Goal: Information Seeking & Learning: Learn about a topic

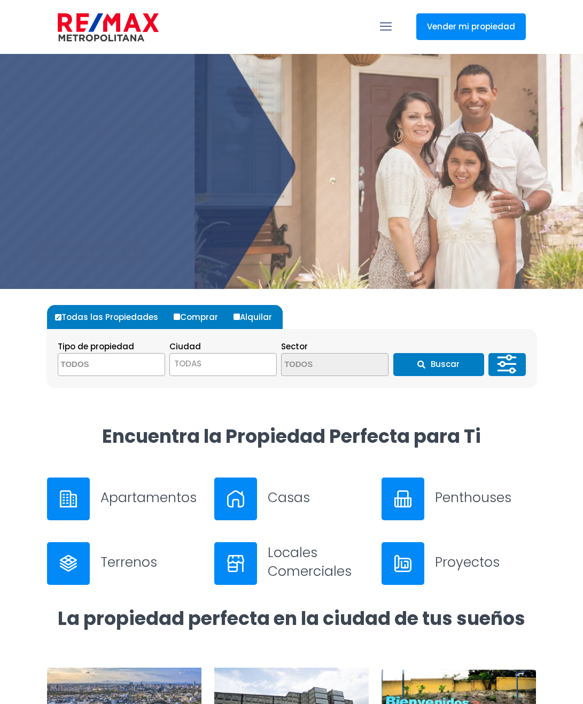
select select
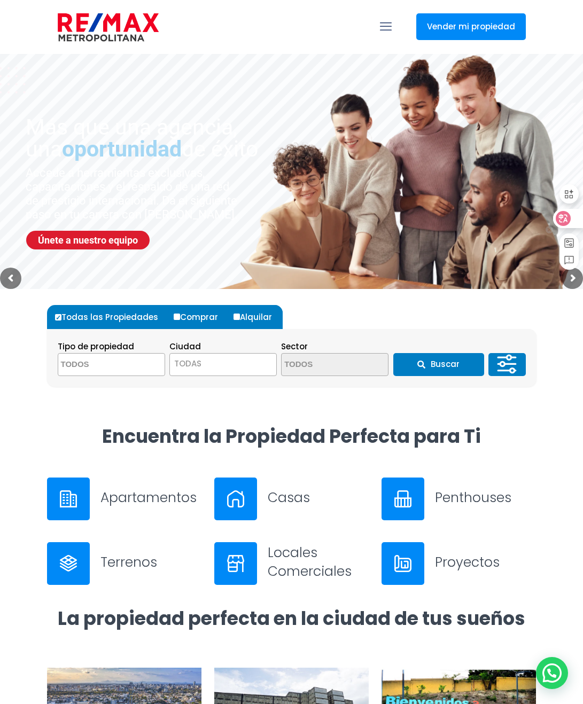
click at [565, 217] on icon at bounding box center [563, 218] width 11 height 11
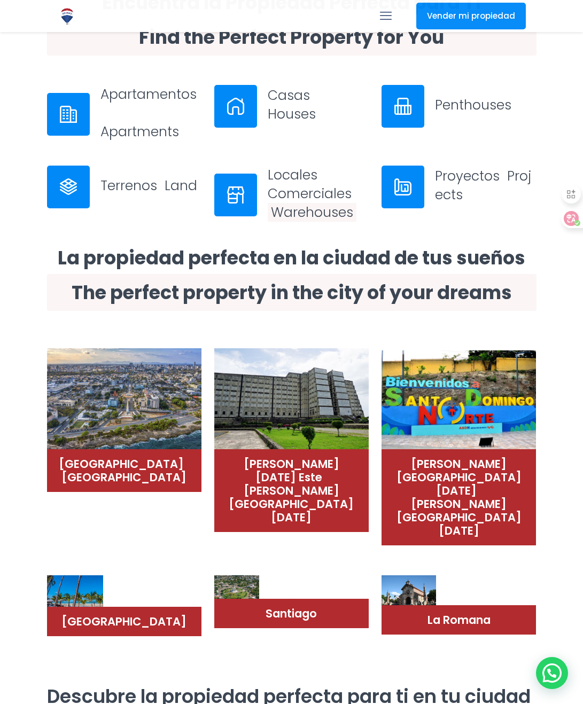
scroll to position [534, 0]
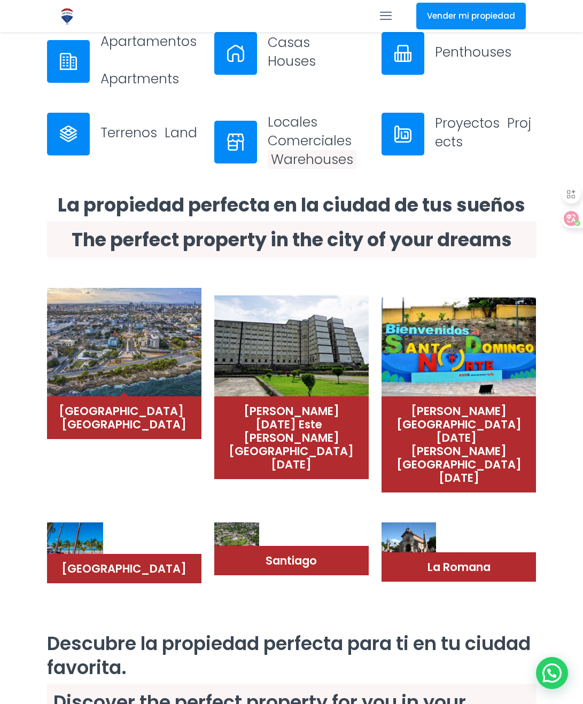
click at [120, 348] on img at bounding box center [124, 342] width 154 height 109
click at [163, 348] on img at bounding box center [124, 342] width 154 height 109
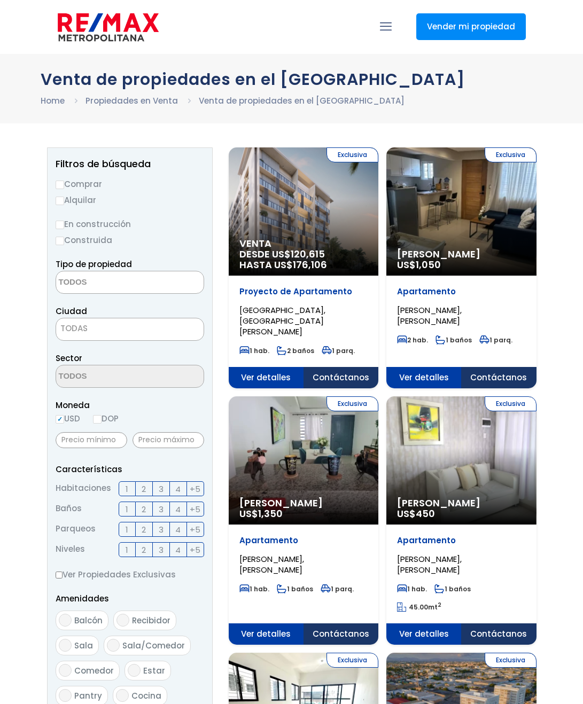
select select
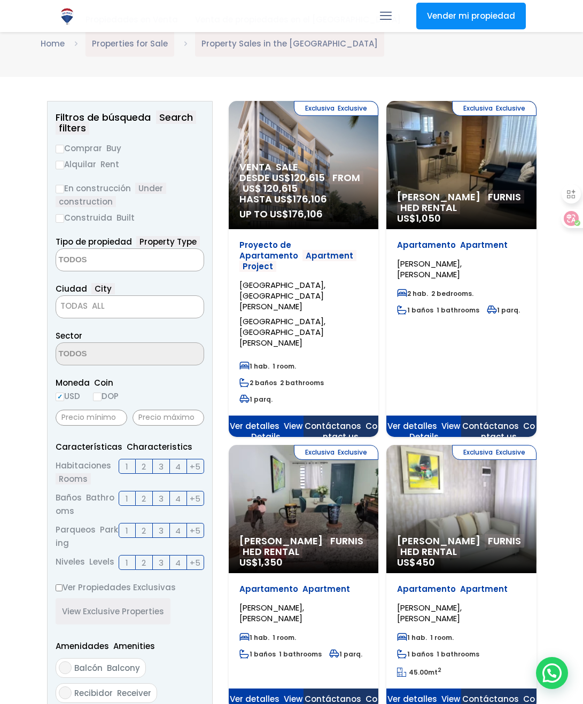
scroll to position [160, 0]
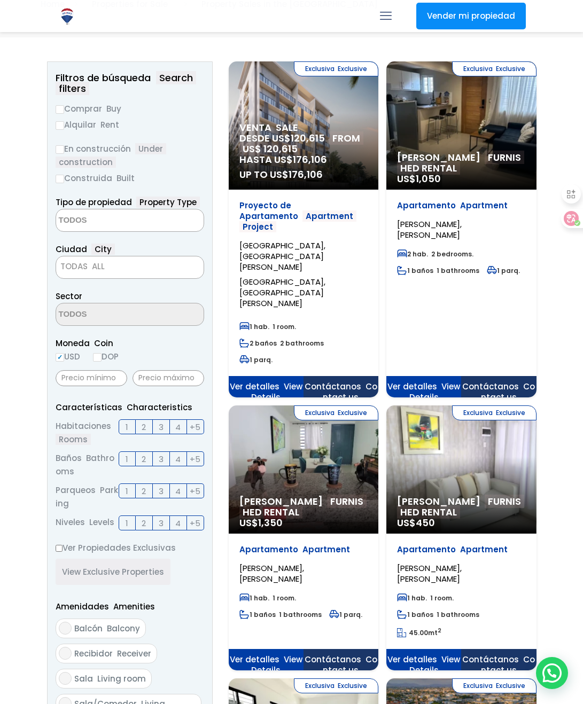
click at [149, 424] on label "2" at bounding box center [144, 427] width 17 height 15
click at [0, 0] on input "2" at bounding box center [0, 0] width 0 height 0
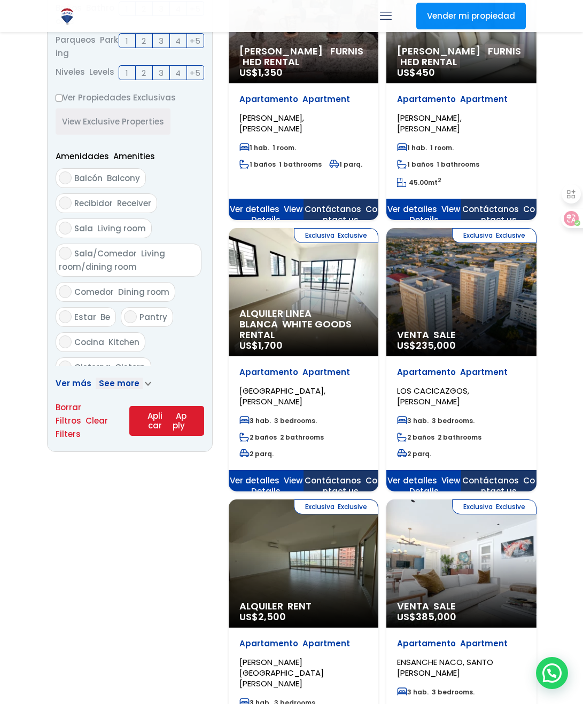
scroll to position [641, 0]
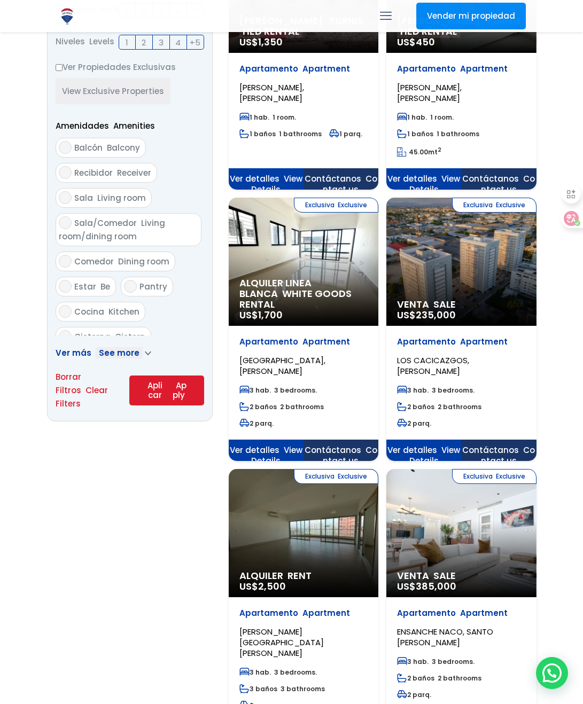
click at [161, 379] on button "Aplicar Apply" at bounding box center [166, 391] width 74 height 30
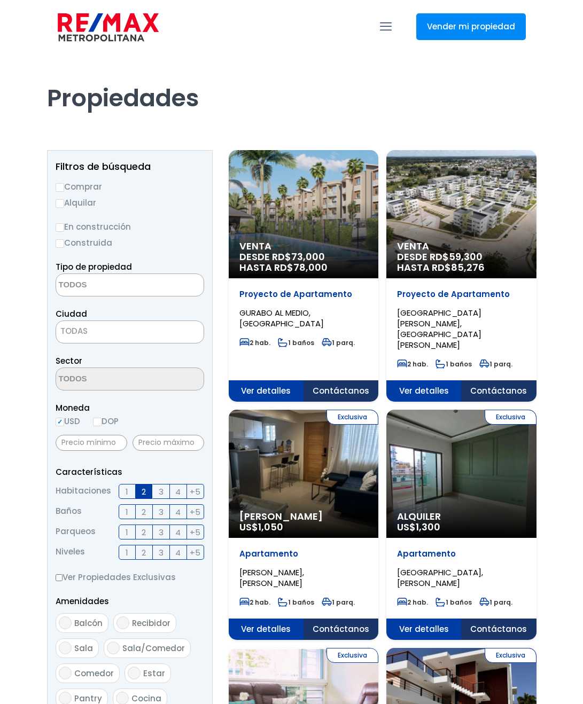
select select
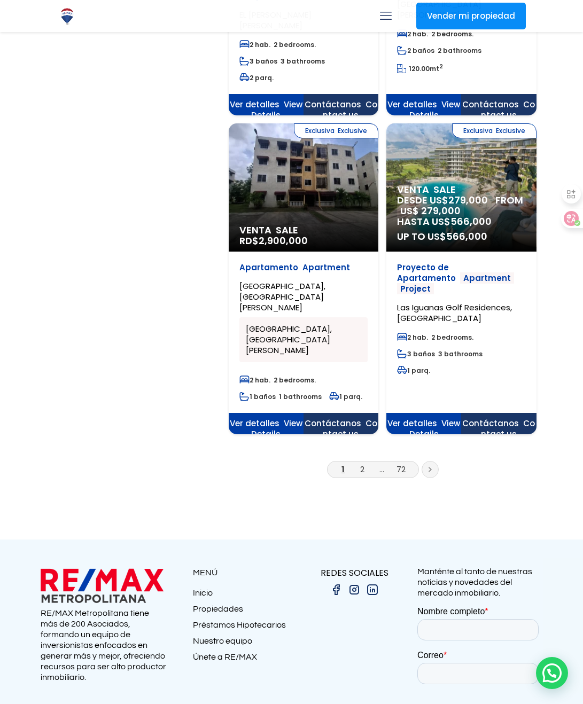
scroll to position [2031, 0]
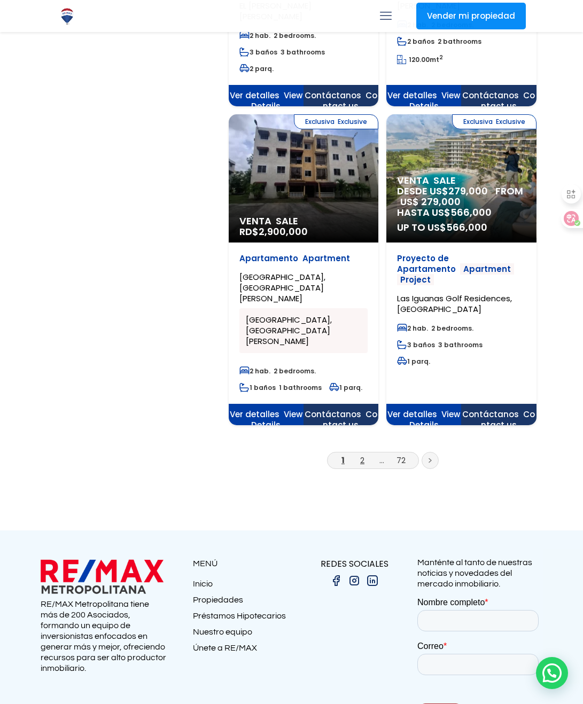
click at [363, 455] on link "2" at bounding box center [362, 460] width 4 height 11
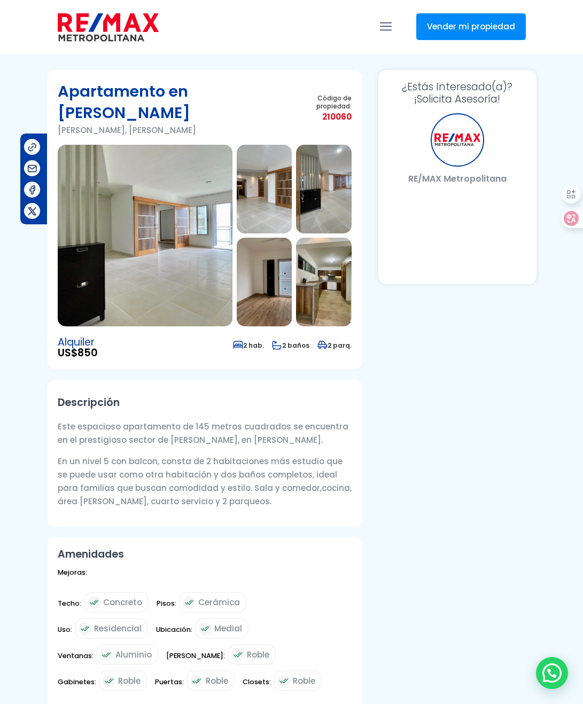
select select "US"
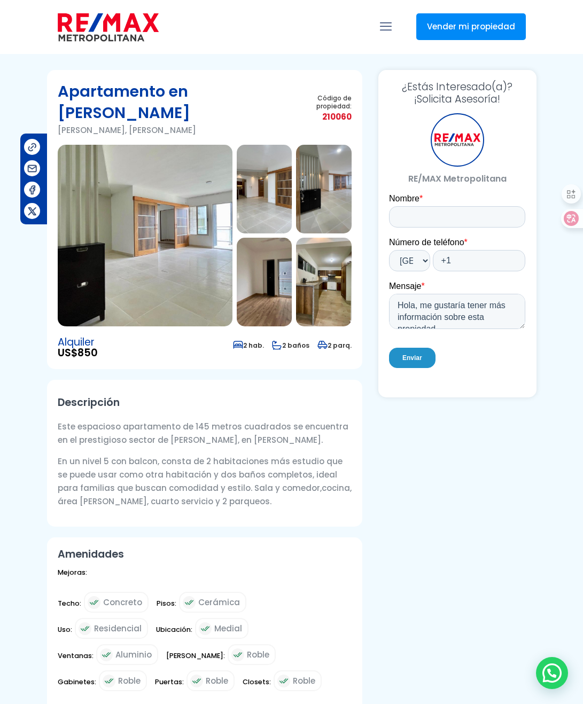
click at [163, 246] on img at bounding box center [145, 236] width 175 height 182
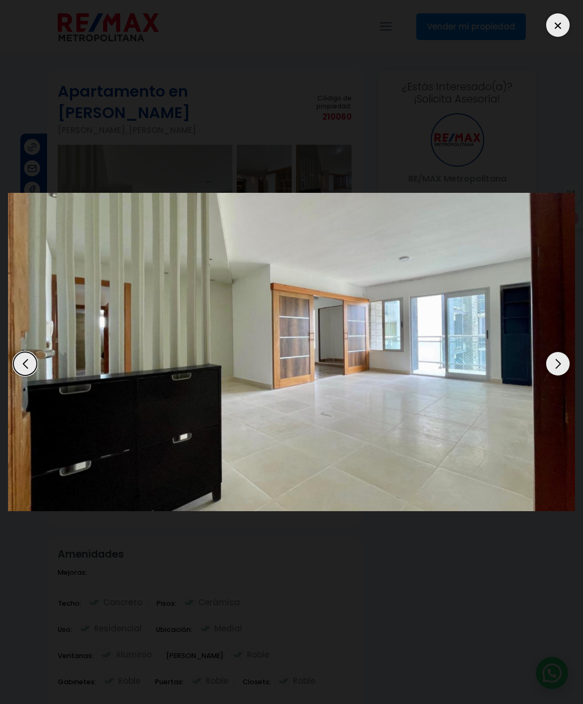
click at [565, 363] on div "Next slide" at bounding box center [558, 364] width 24 height 24
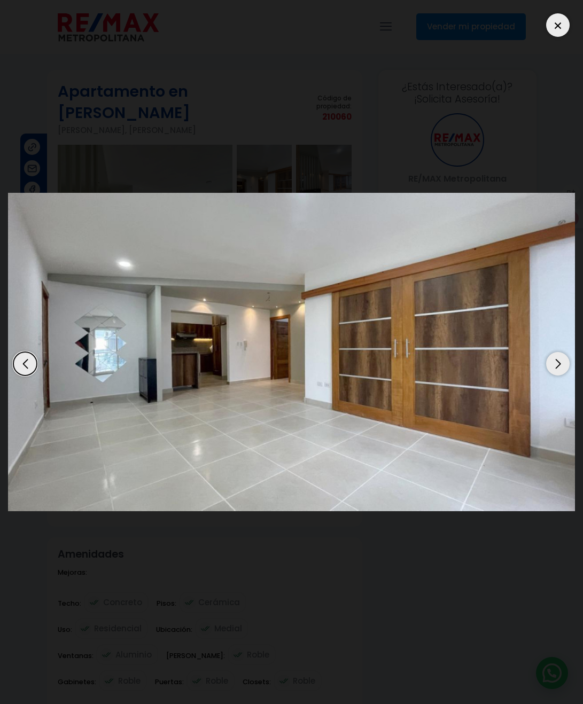
click at [564, 363] on div "Next slide" at bounding box center [558, 364] width 24 height 24
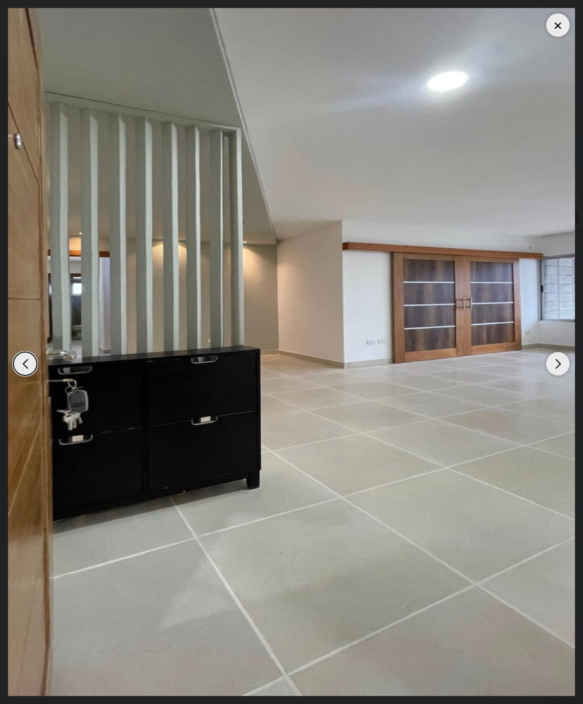
click at [564, 363] on div "Next slide" at bounding box center [558, 364] width 24 height 24
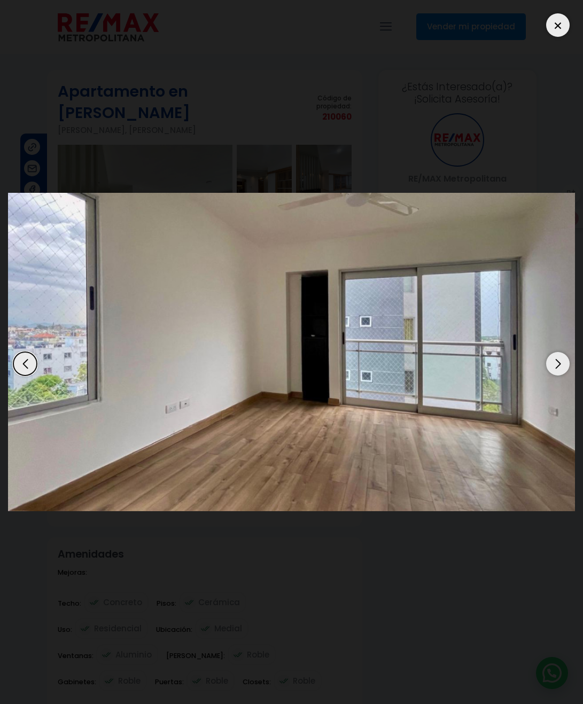
click at [564, 363] on div "Next slide" at bounding box center [558, 364] width 24 height 24
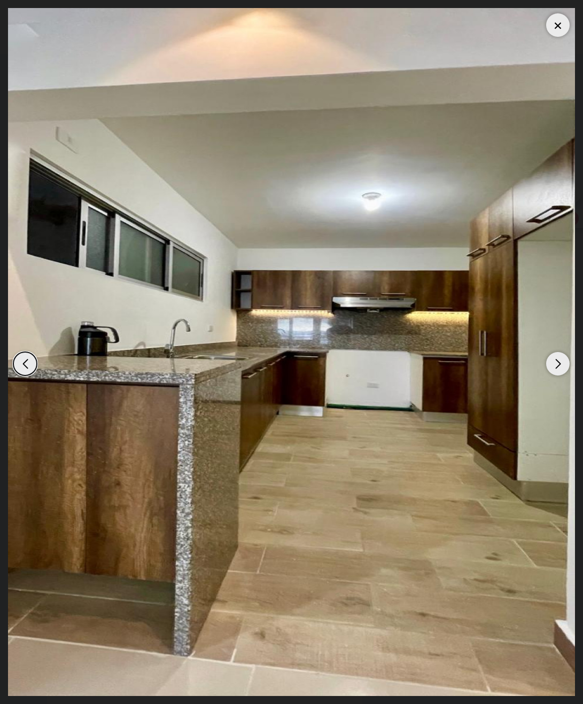
click at [564, 363] on div "Next slide" at bounding box center [558, 364] width 24 height 24
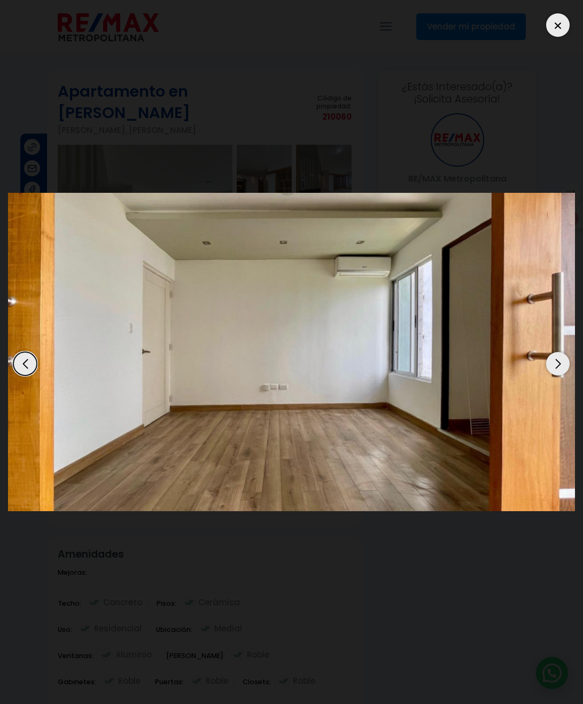
click at [564, 363] on div "Next slide" at bounding box center [558, 364] width 24 height 24
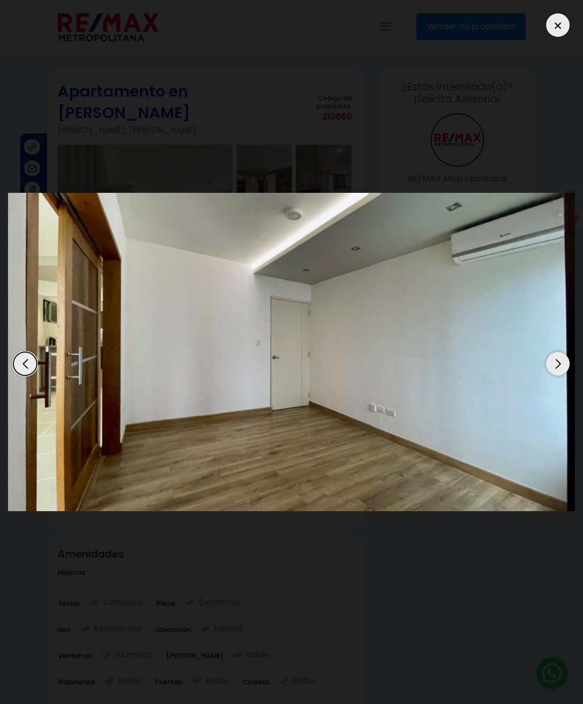
click at [564, 363] on div "Next slide" at bounding box center [558, 364] width 24 height 24
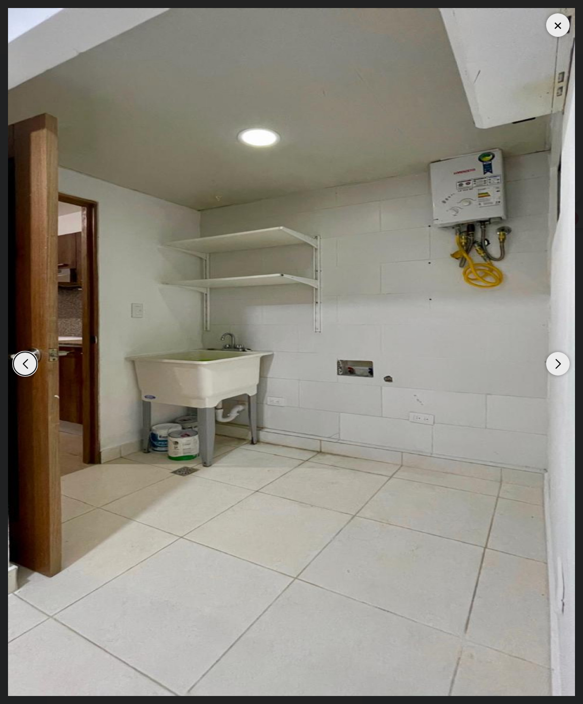
click at [564, 363] on div "Next slide" at bounding box center [558, 364] width 24 height 24
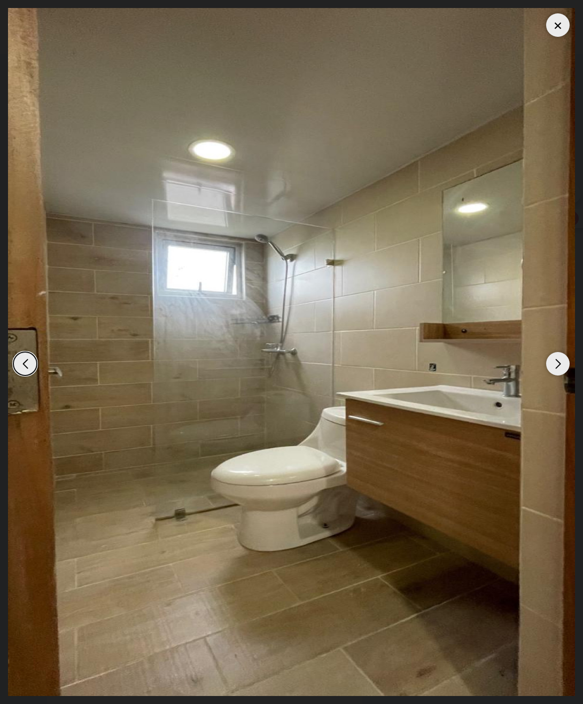
click at [564, 363] on div "Next slide" at bounding box center [558, 364] width 24 height 24
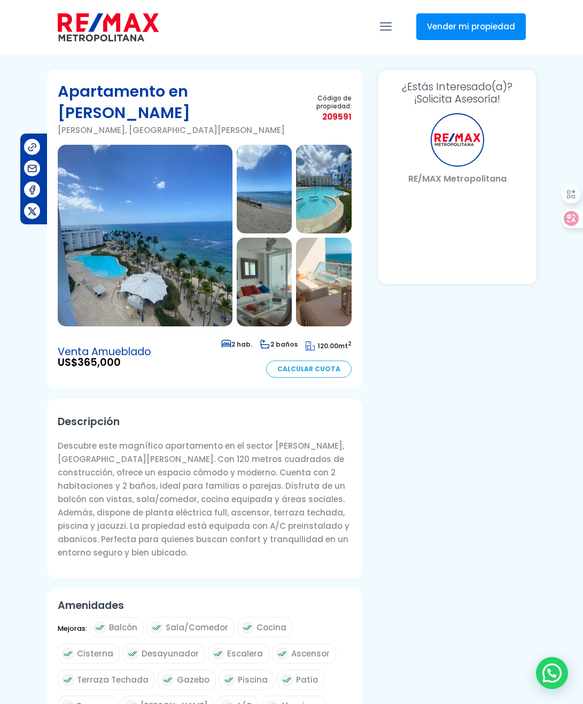
select select "US"
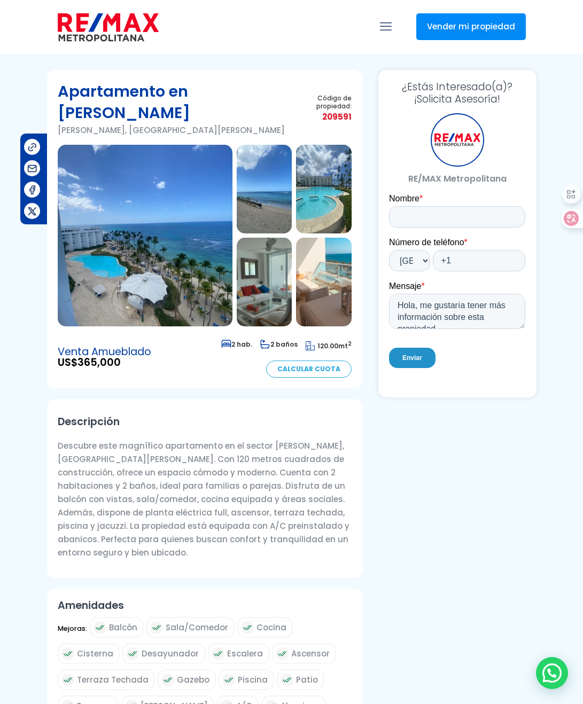
click at [187, 236] on img at bounding box center [145, 236] width 175 height 182
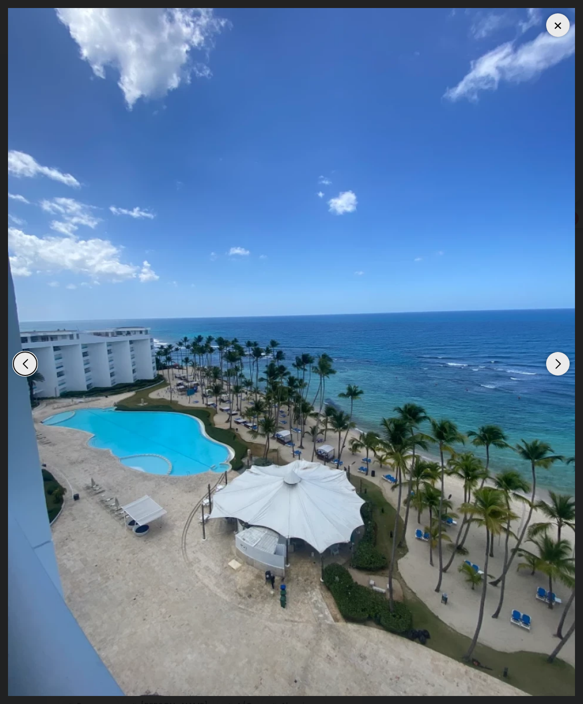
click at [561, 368] on div "Next slide" at bounding box center [558, 364] width 24 height 24
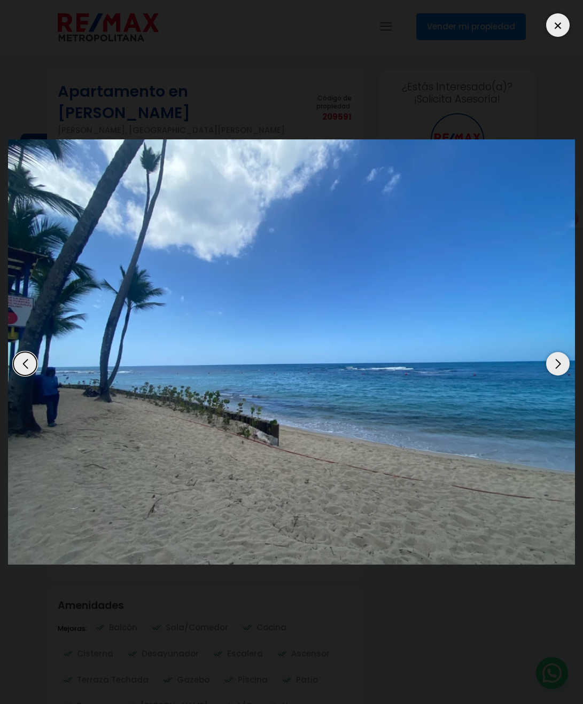
click at [561, 368] on div "Next slide" at bounding box center [558, 364] width 24 height 24
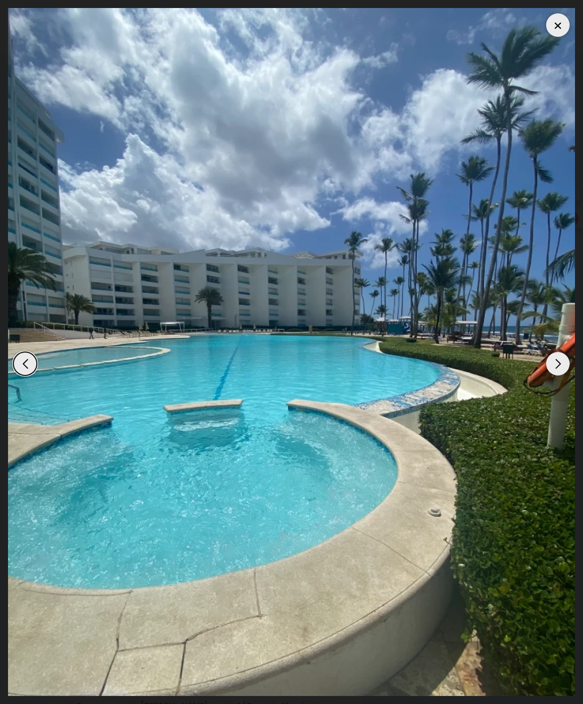
click at [561, 368] on div "Next slide" at bounding box center [558, 364] width 24 height 24
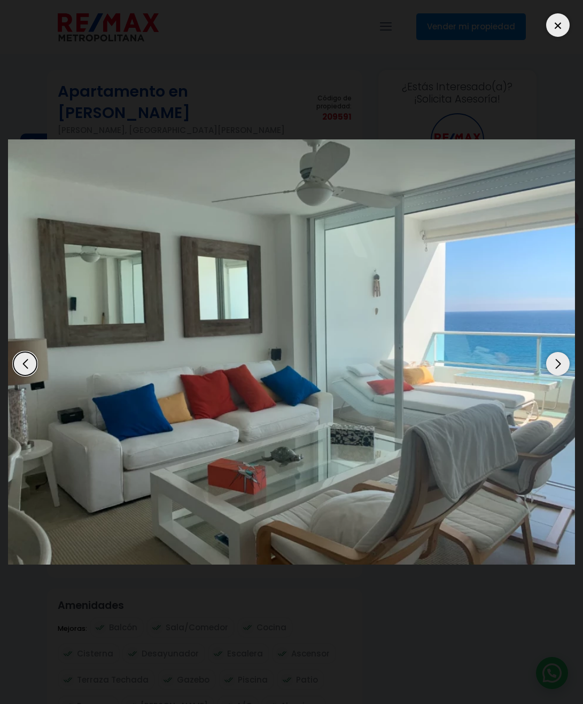
click at [555, 365] on div "Next slide" at bounding box center [558, 364] width 24 height 24
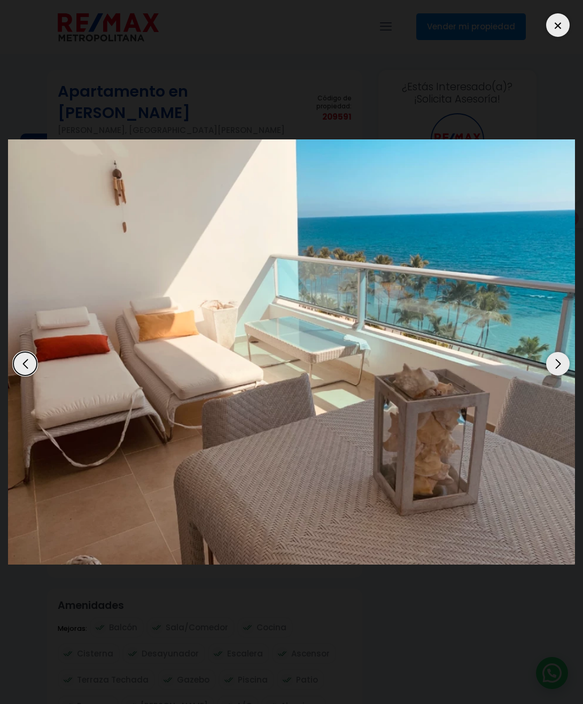
click at [555, 365] on div "Next slide" at bounding box center [558, 364] width 24 height 24
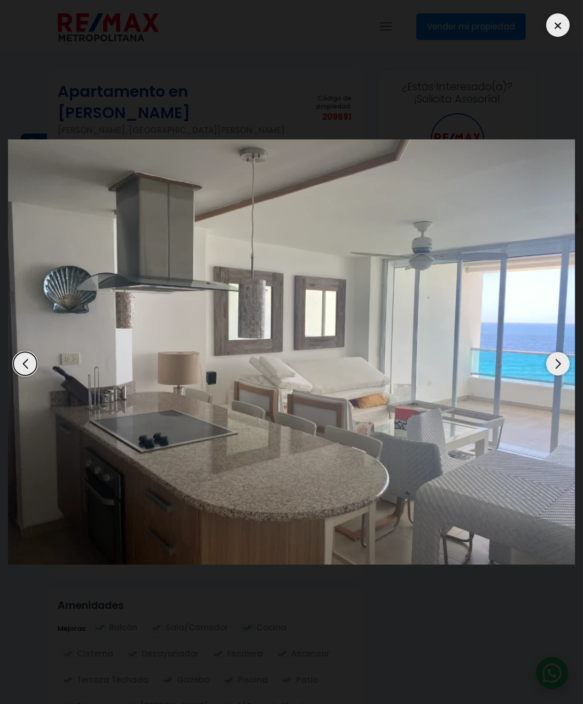
click at [555, 365] on div "Next slide" at bounding box center [558, 364] width 24 height 24
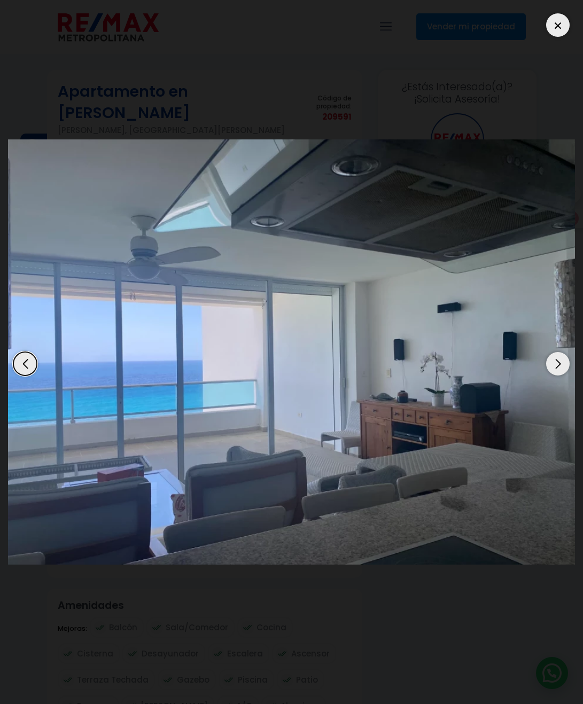
click at [555, 365] on div "Next slide" at bounding box center [558, 364] width 24 height 24
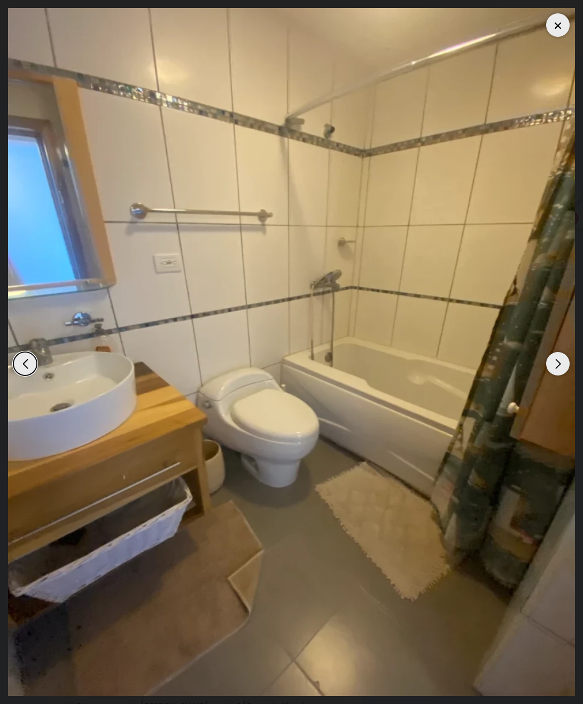
click at [555, 365] on div "Next slide" at bounding box center [558, 364] width 24 height 24
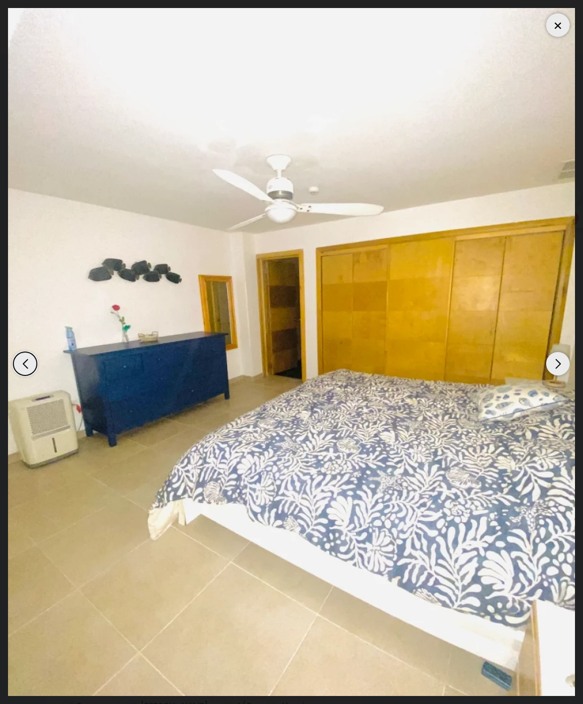
click at [555, 365] on div "Next slide" at bounding box center [558, 364] width 24 height 24
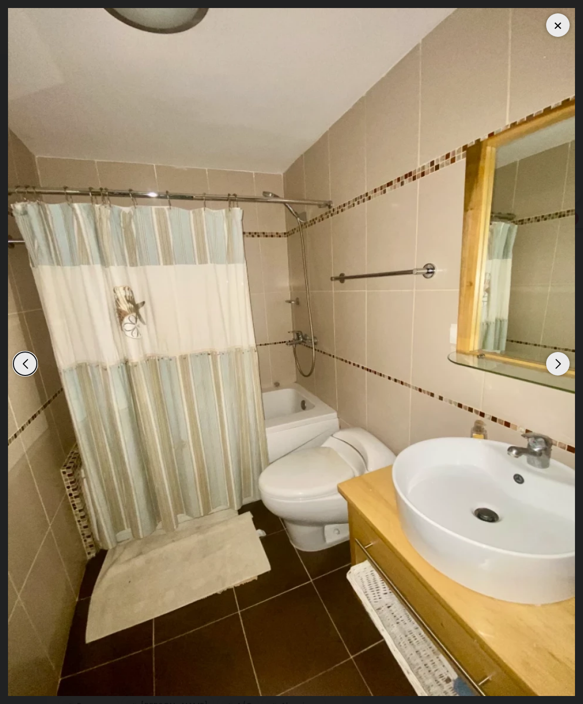
click at [555, 365] on div "Next slide" at bounding box center [558, 364] width 24 height 24
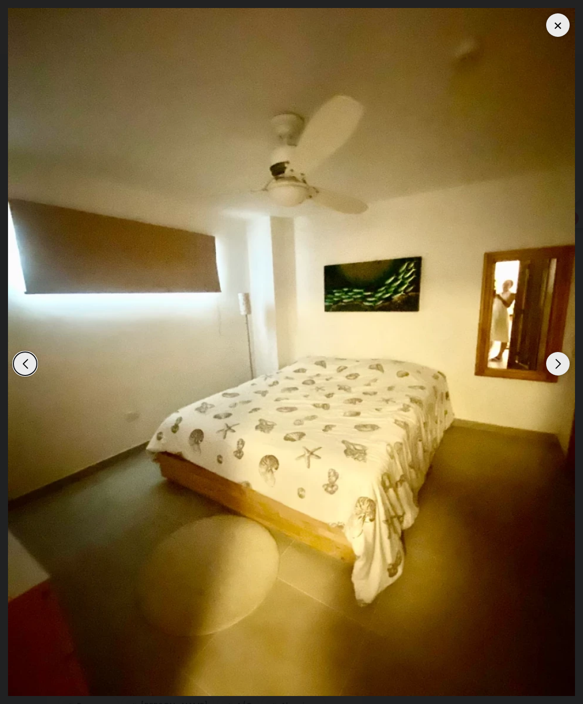
click at [555, 365] on div "Next slide" at bounding box center [558, 364] width 24 height 24
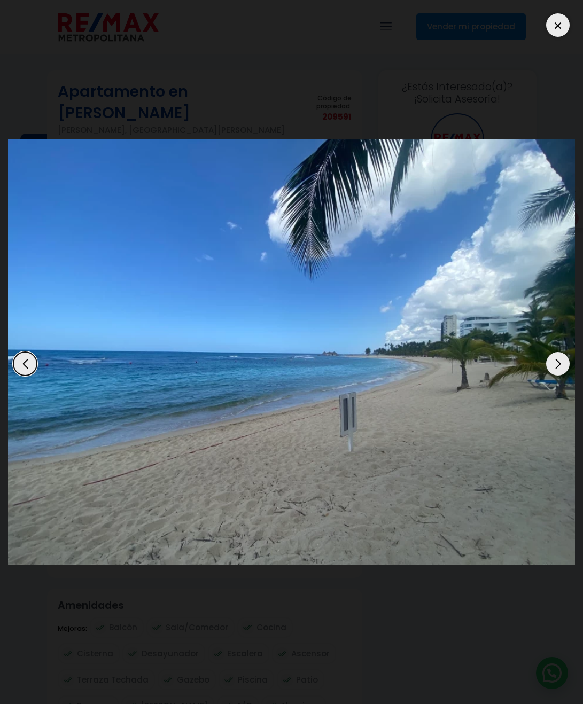
click at [555, 365] on div "Next slide" at bounding box center [558, 364] width 24 height 24
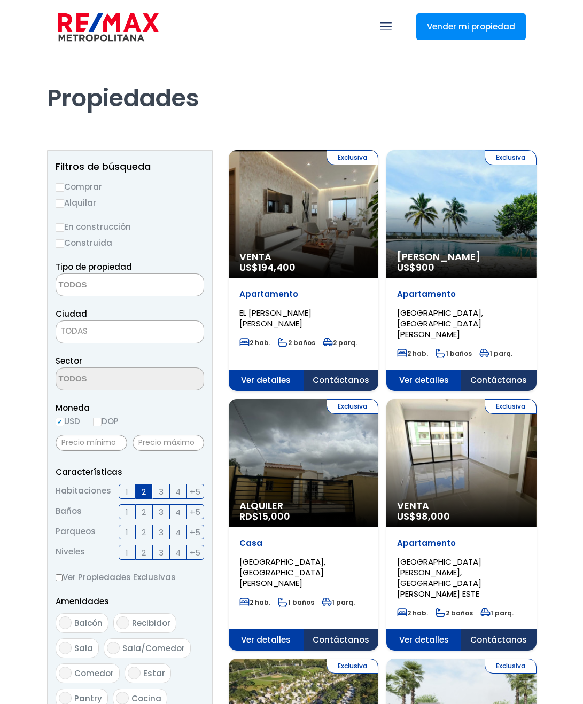
select select
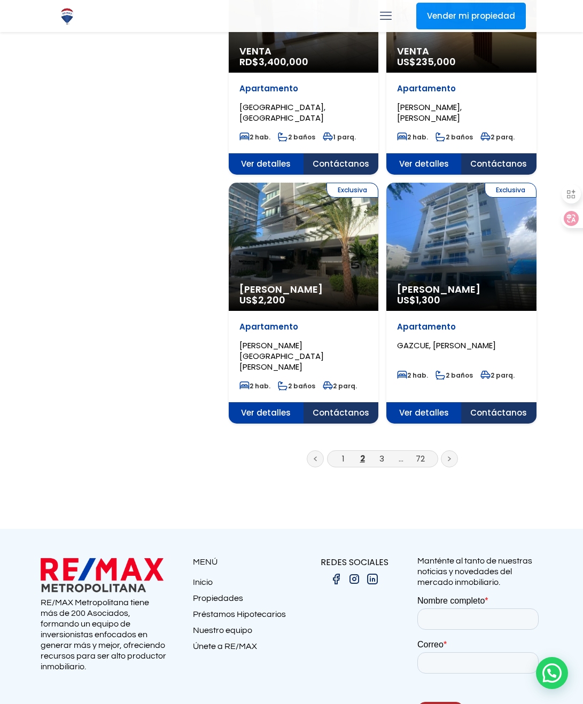
scroll to position [1707, 0]
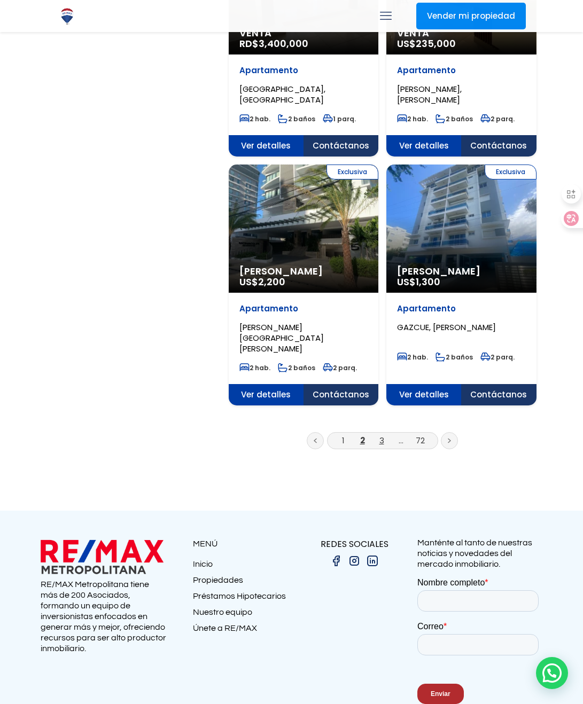
click at [379, 435] on link "3" at bounding box center [381, 440] width 5 height 11
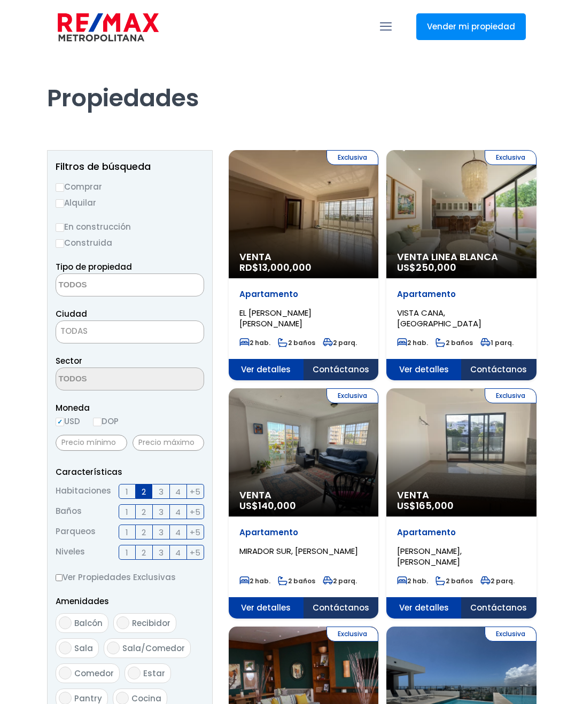
select select
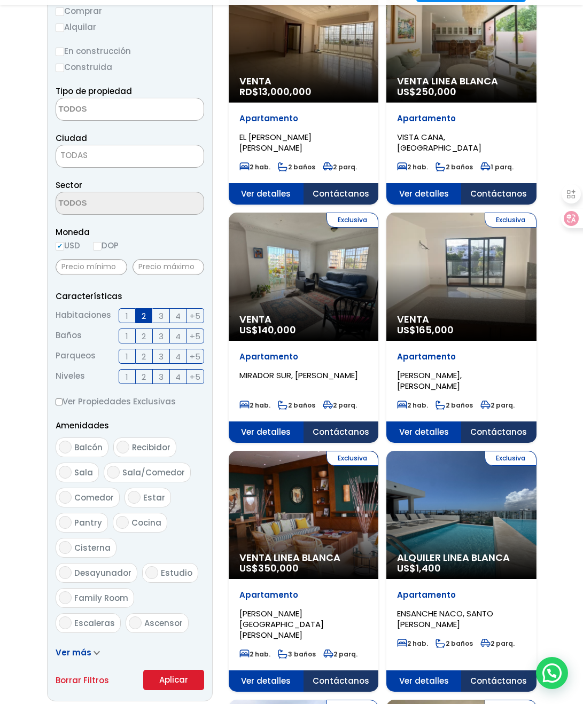
scroll to position [267, 0]
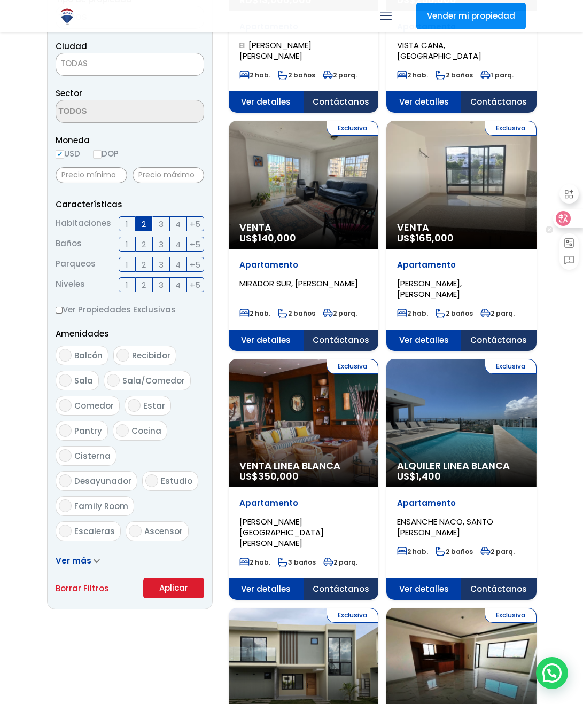
click at [569, 221] on icon at bounding box center [563, 218] width 15 height 15
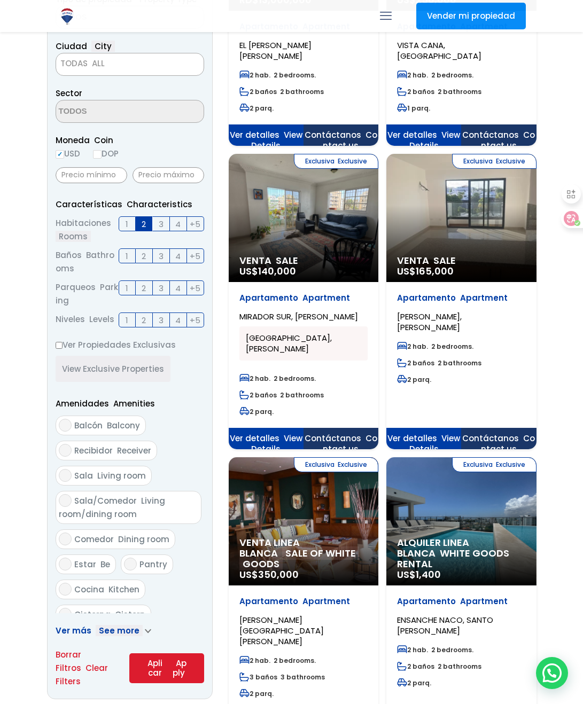
scroll to position [374, 0]
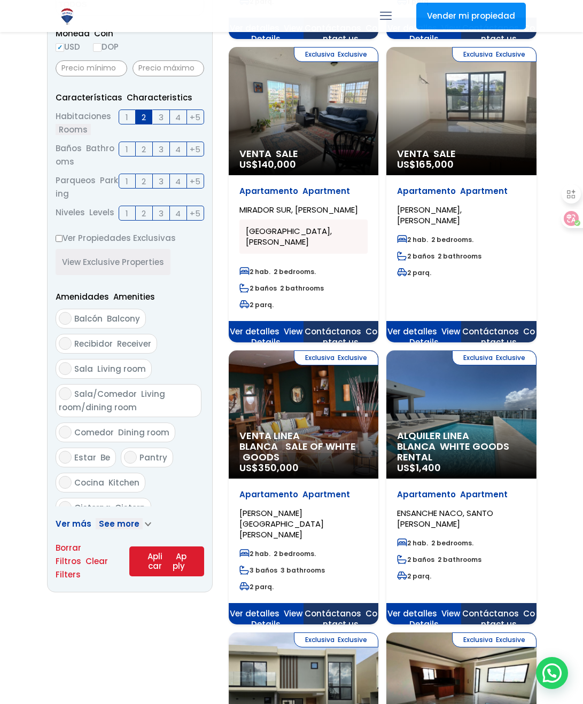
click at [115, 522] on font "See more" at bounding box center [119, 523] width 47 height 11
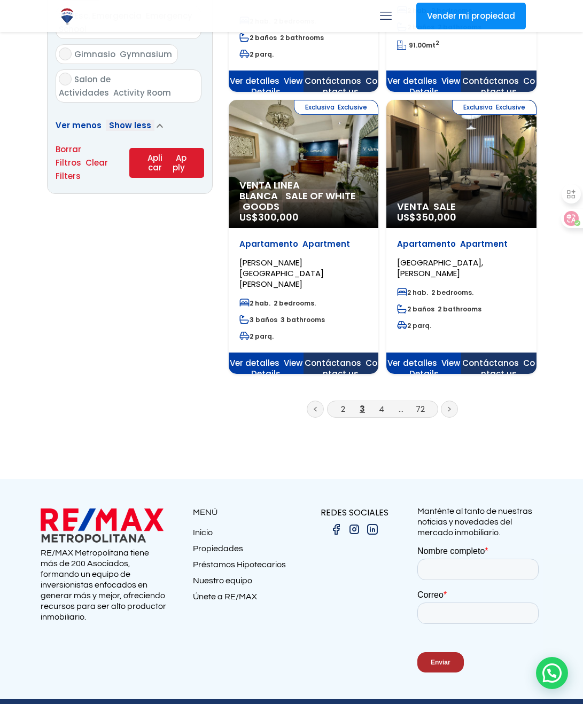
scroll to position [2025, 0]
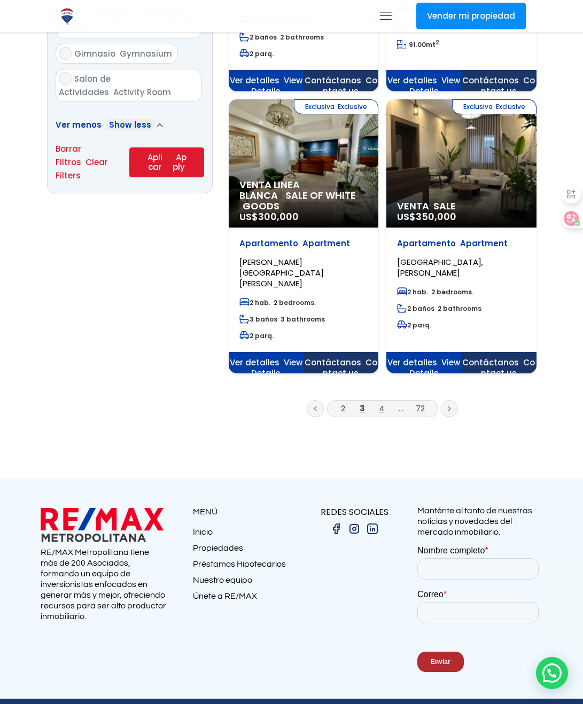
click at [382, 403] on link "4" at bounding box center [381, 408] width 5 height 11
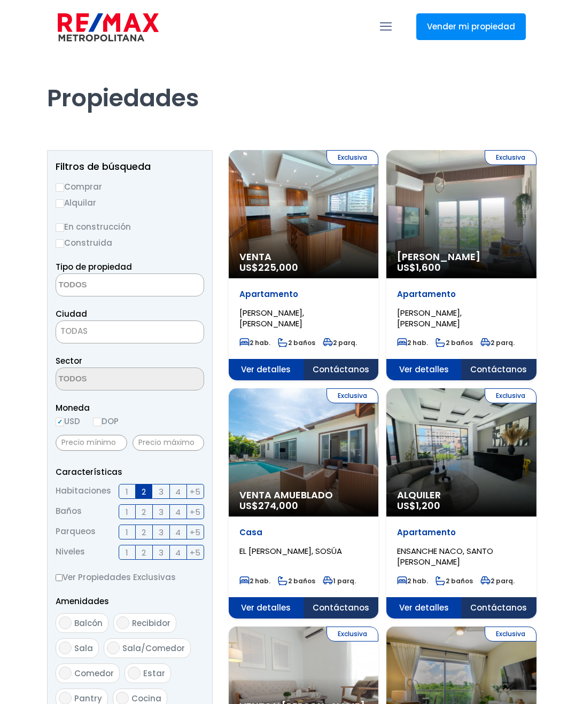
select select
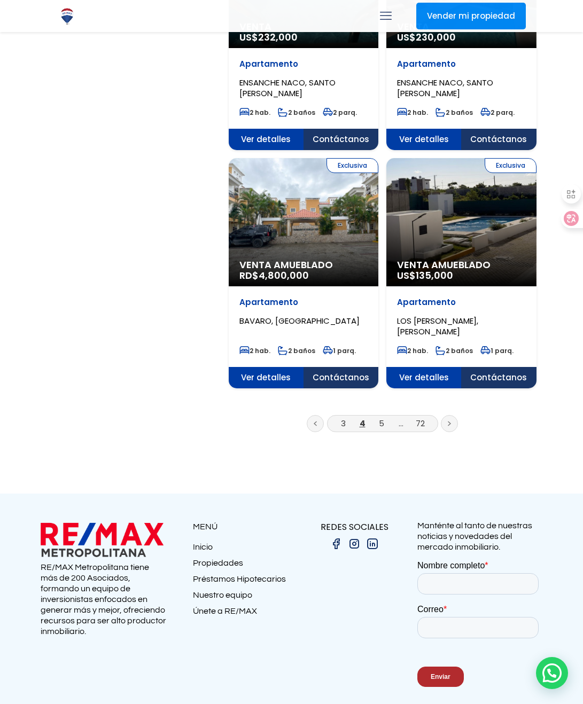
scroll to position [1707, 0]
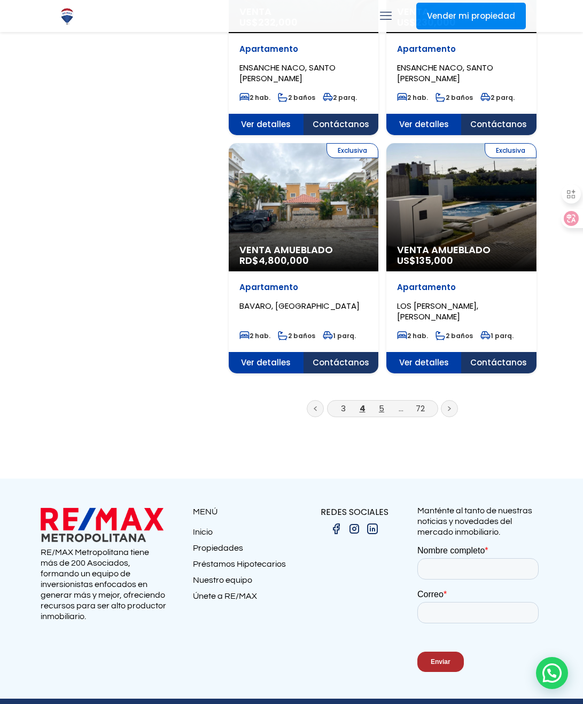
drag, startPoint x: 0, startPoint y: 0, endPoint x: 382, endPoint y: 374, distance: 534.8
click at [382, 403] on link "5" at bounding box center [381, 408] width 5 height 11
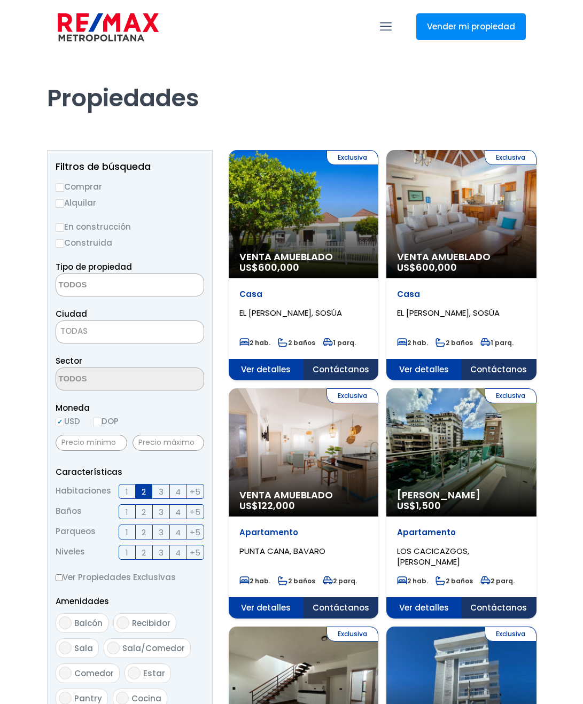
select select
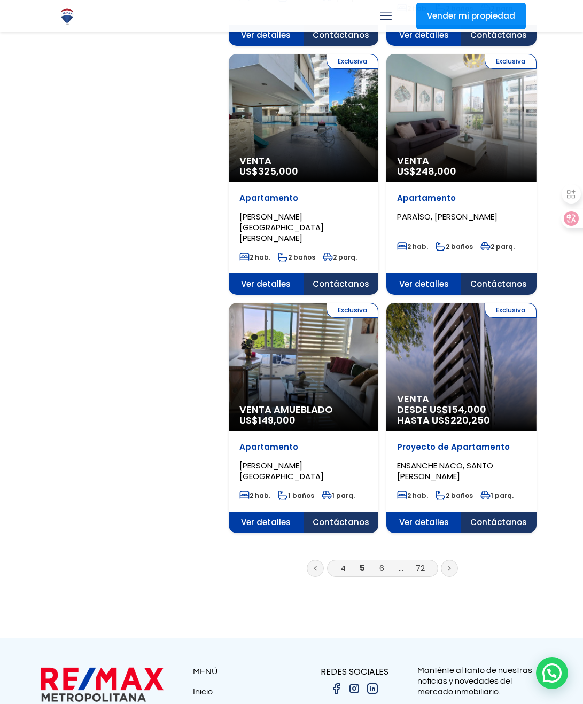
scroll to position [1603, 0]
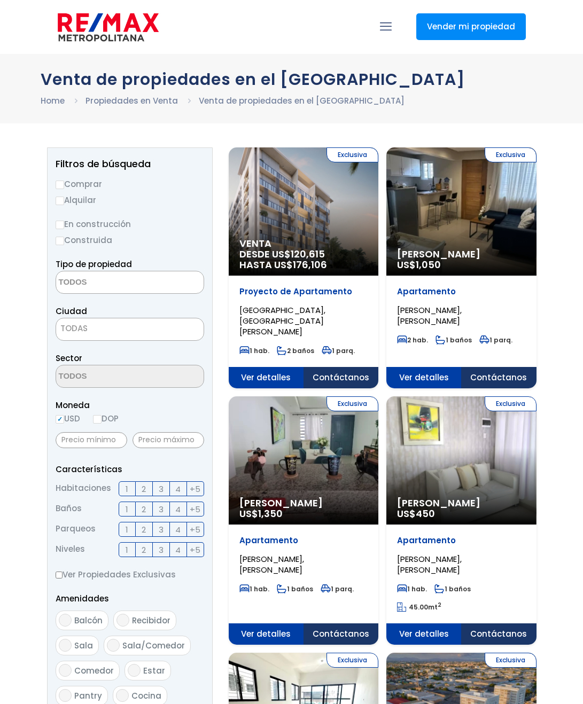
select select
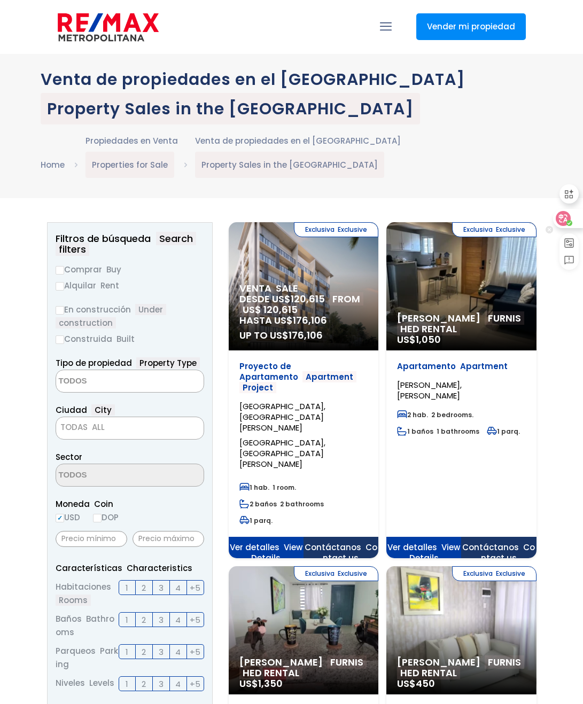
click at [567, 214] on icon at bounding box center [563, 218] width 11 height 11
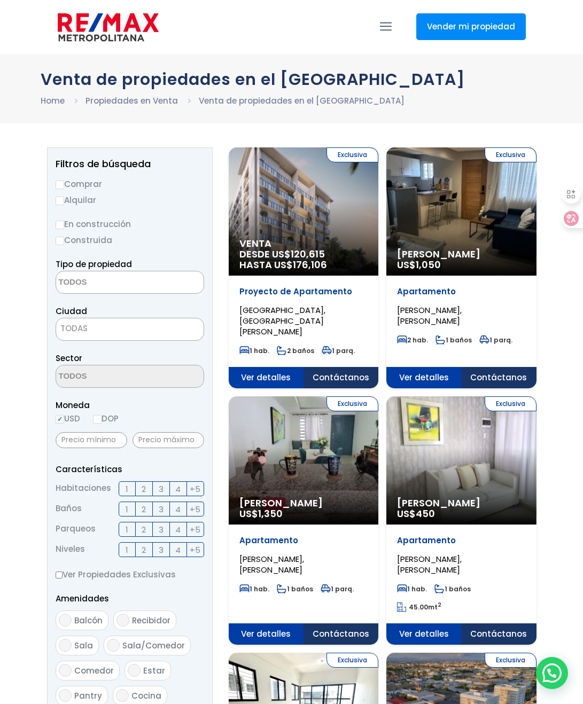
click at [139, 491] on label "2" at bounding box center [144, 489] width 17 height 15
click at [0, 0] on input "2" at bounding box center [0, 0] width 0 height 0
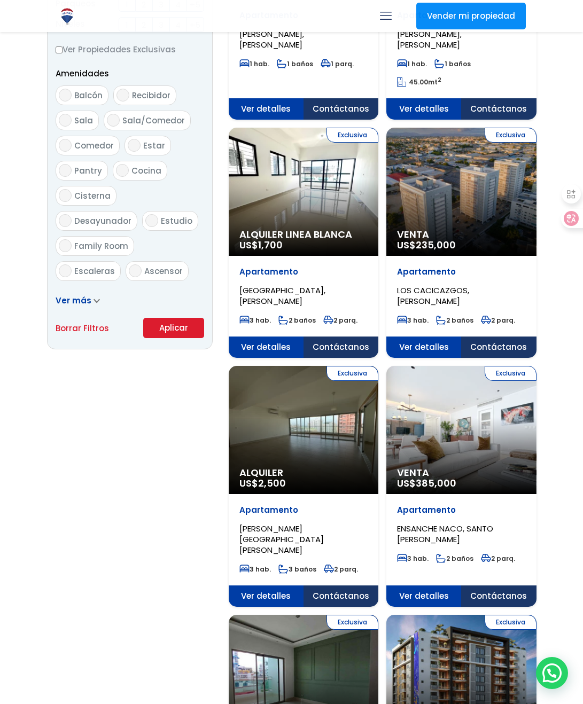
scroll to position [534, 0]
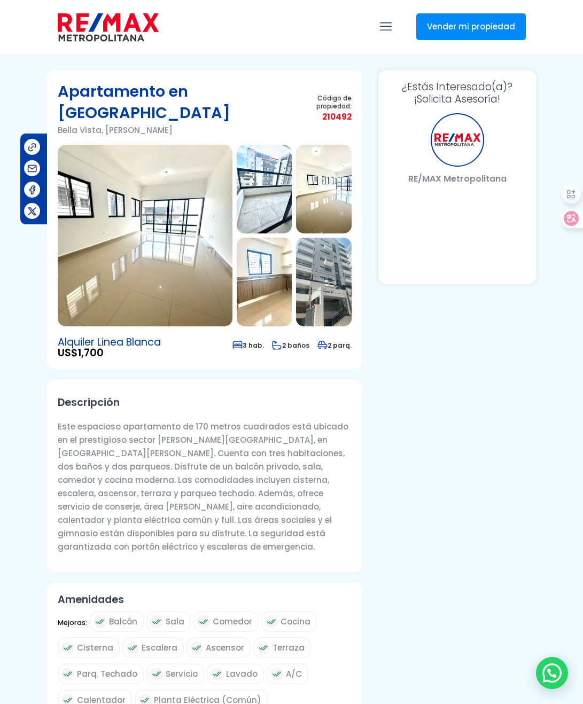
select select "US"
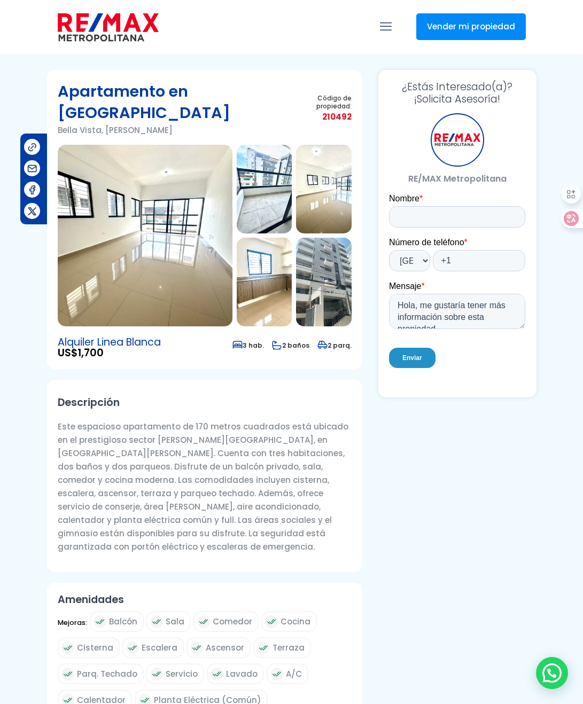
click at [174, 224] on img at bounding box center [145, 236] width 175 height 182
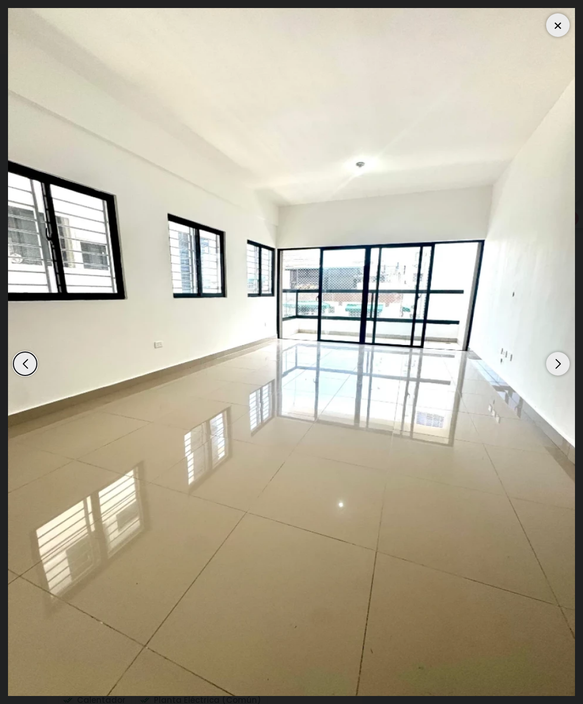
click at [562, 357] on div "Next slide" at bounding box center [558, 364] width 24 height 24
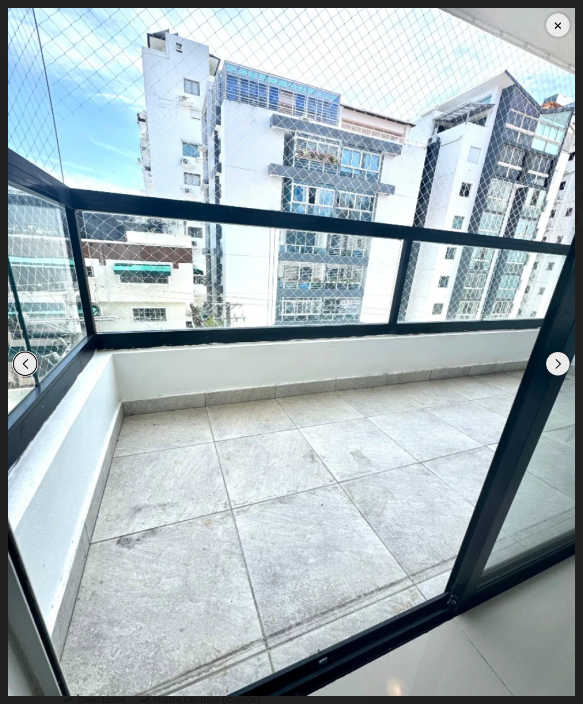
click at [558, 360] on div "Next slide" at bounding box center [558, 364] width 24 height 24
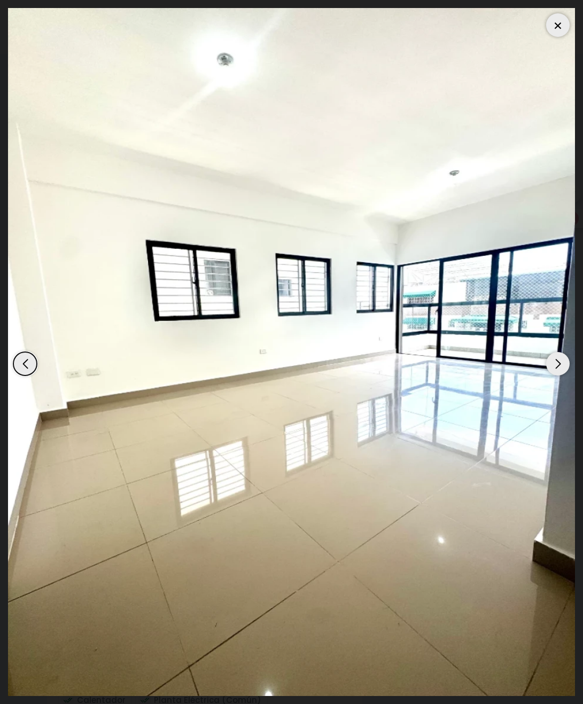
click at [558, 360] on div "Next slide" at bounding box center [558, 364] width 24 height 24
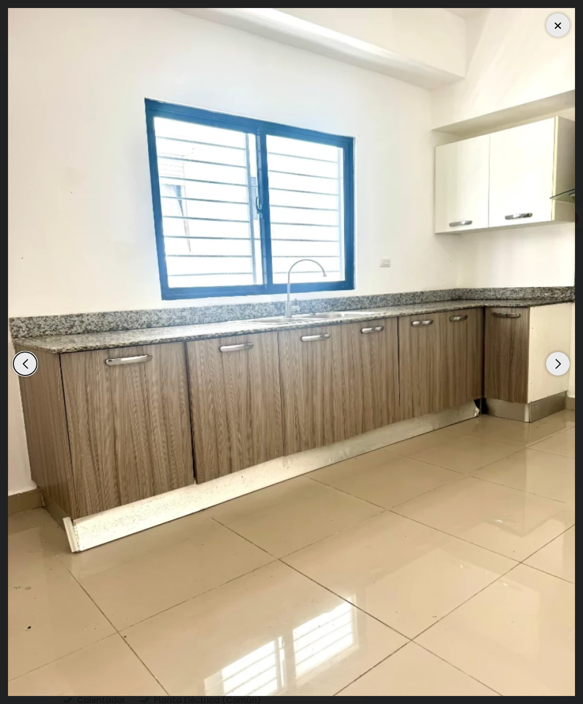
click at [558, 360] on div "Next slide" at bounding box center [558, 364] width 24 height 24
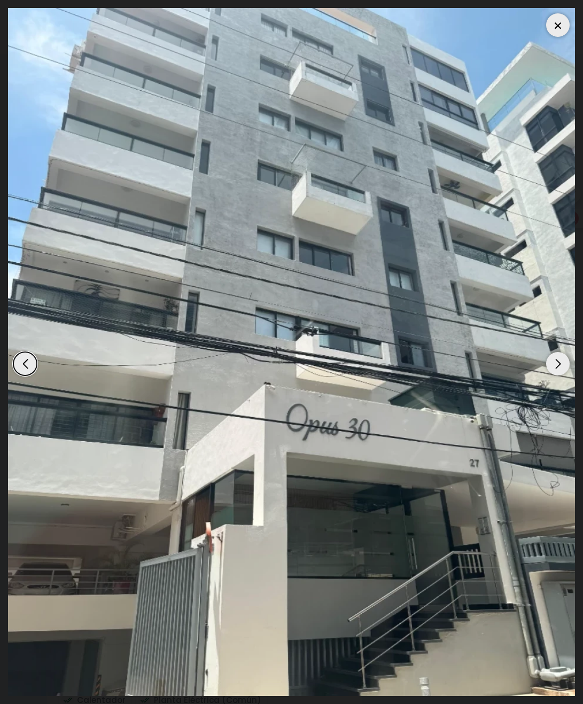
click at [555, 360] on div "Next slide" at bounding box center [558, 364] width 24 height 24
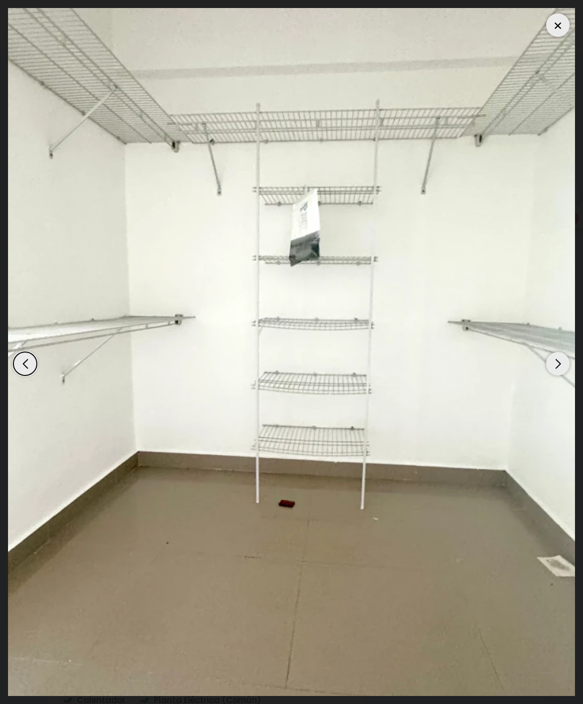
click at [555, 360] on div "Next slide" at bounding box center [558, 364] width 24 height 24
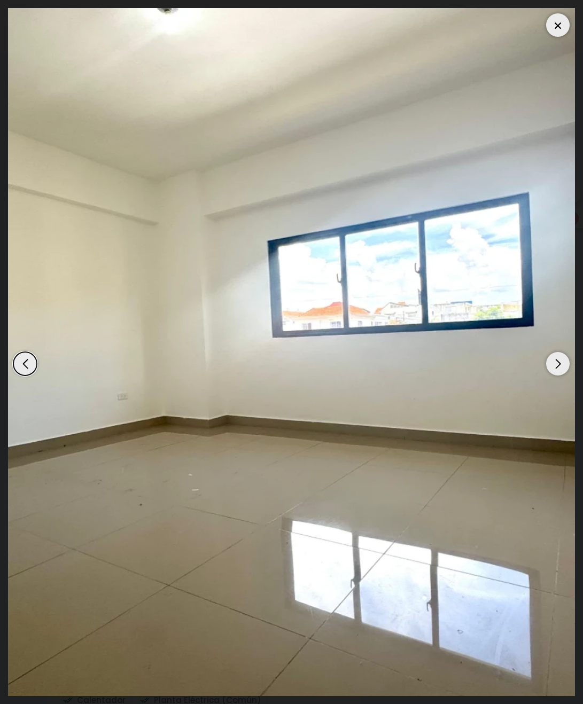
click at [555, 360] on div "Next slide" at bounding box center [558, 364] width 24 height 24
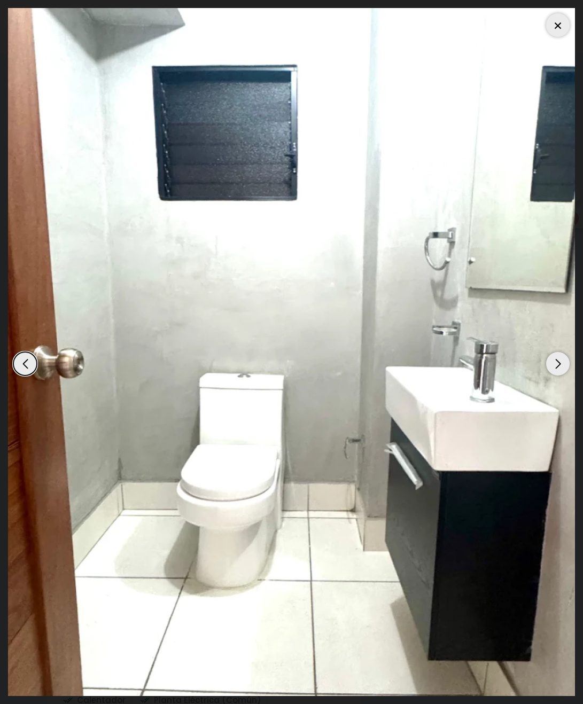
click at [555, 360] on div "Next slide" at bounding box center [558, 364] width 24 height 24
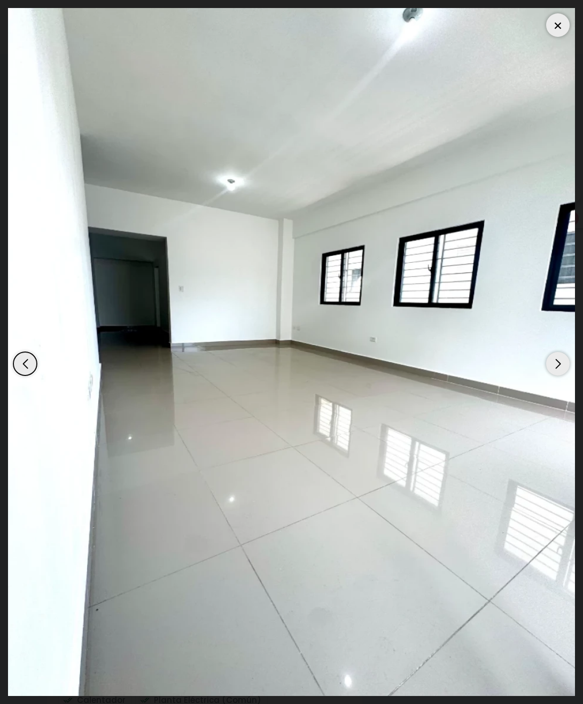
click at [555, 360] on div "Next slide" at bounding box center [558, 364] width 24 height 24
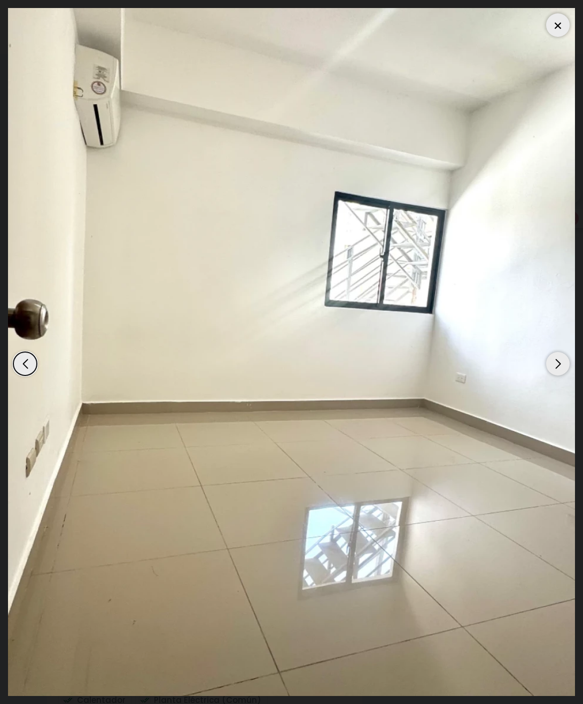
click at [555, 360] on div "Next slide" at bounding box center [558, 364] width 24 height 24
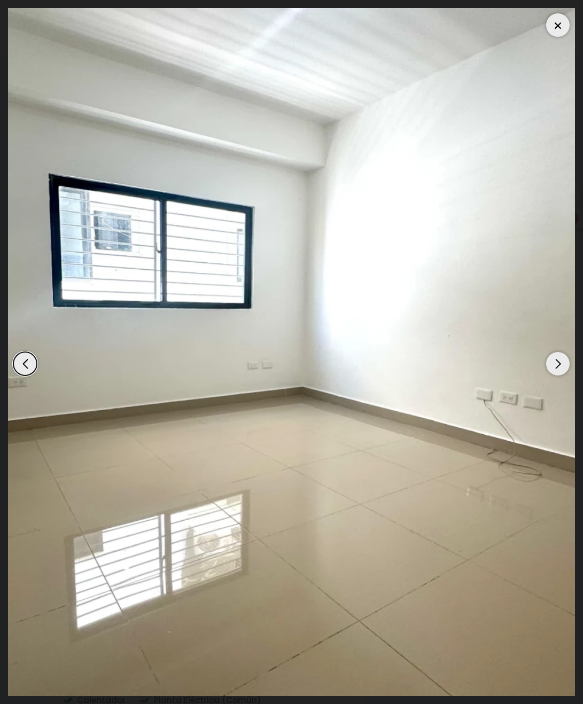
click at [555, 360] on div "Next slide" at bounding box center [558, 364] width 24 height 24
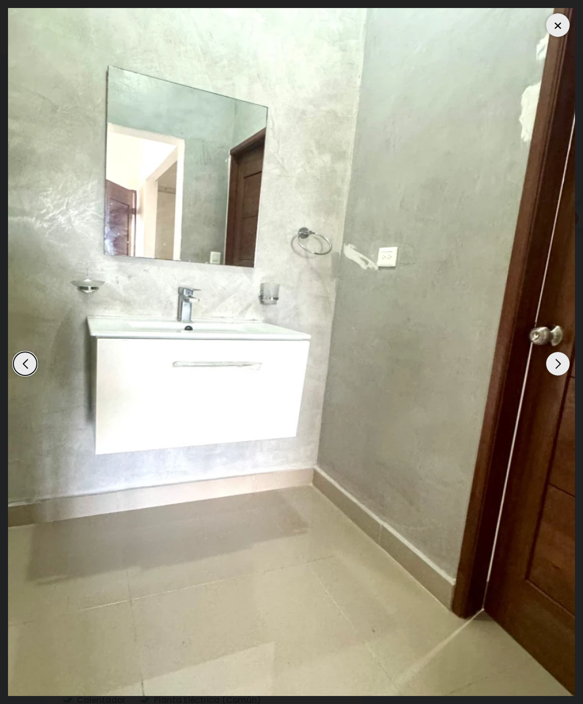
click at [555, 360] on div "Next slide" at bounding box center [558, 364] width 24 height 24
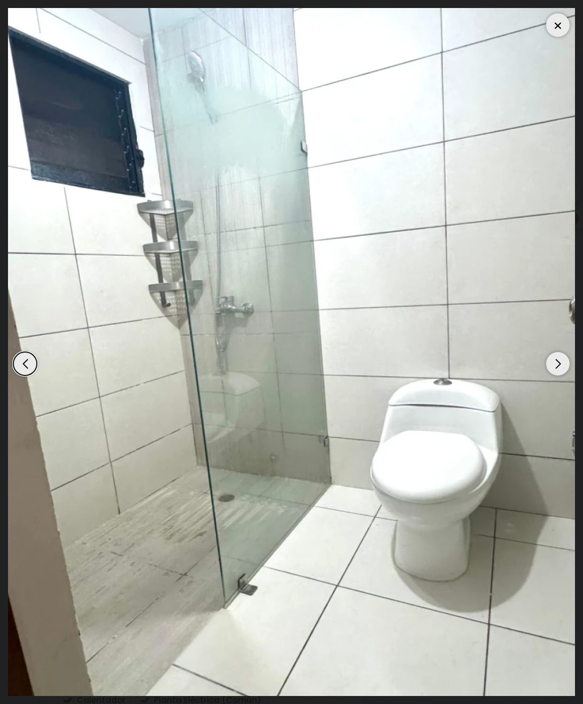
click at [555, 360] on div "Next slide" at bounding box center [558, 364] width 24 height 24
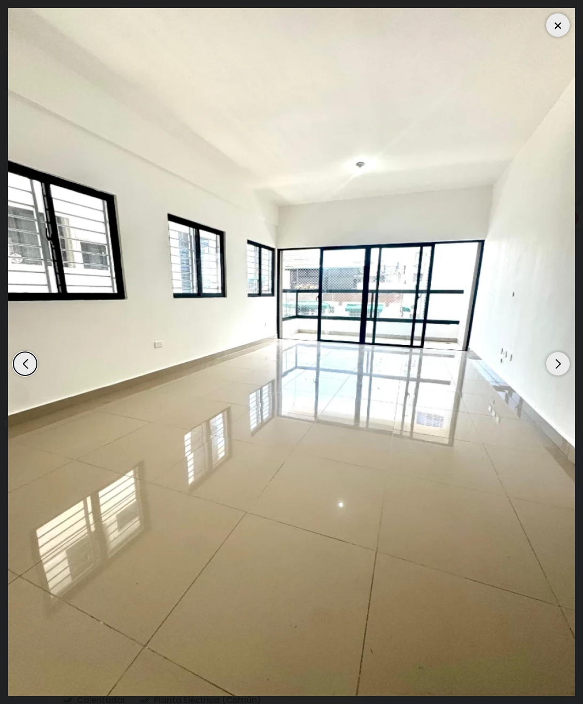
click at [555, 360] on div "Next slide" at bounding box center [558, 364] width 24 height 24
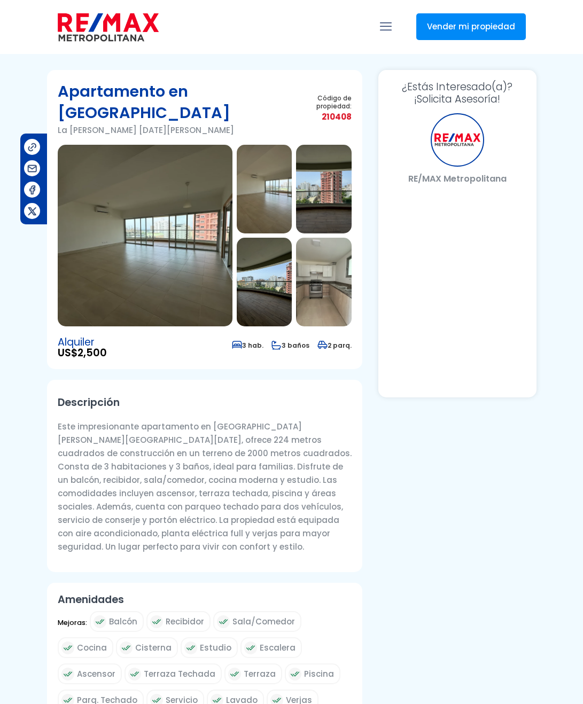
select select "US"
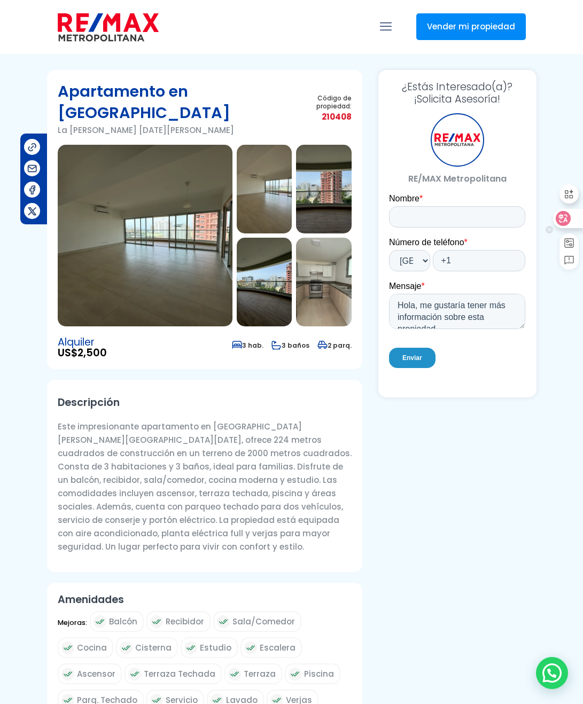
click at [566, 221] on icon at bounding box center [563, 218] width 9 height 9
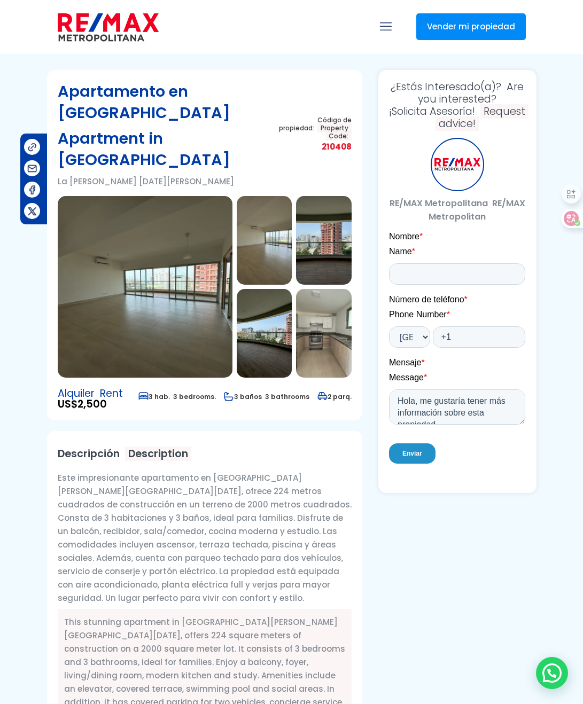
click at [167, 317] on img at bounding box center [145, 287] width 175 height 182
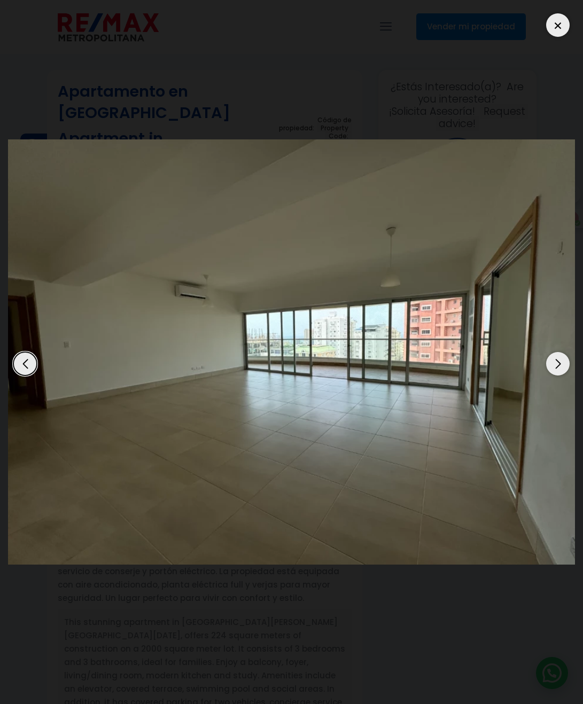
click at [556, 362] on div "Next slide" at bounding box center [558, 364] width 24 height 24
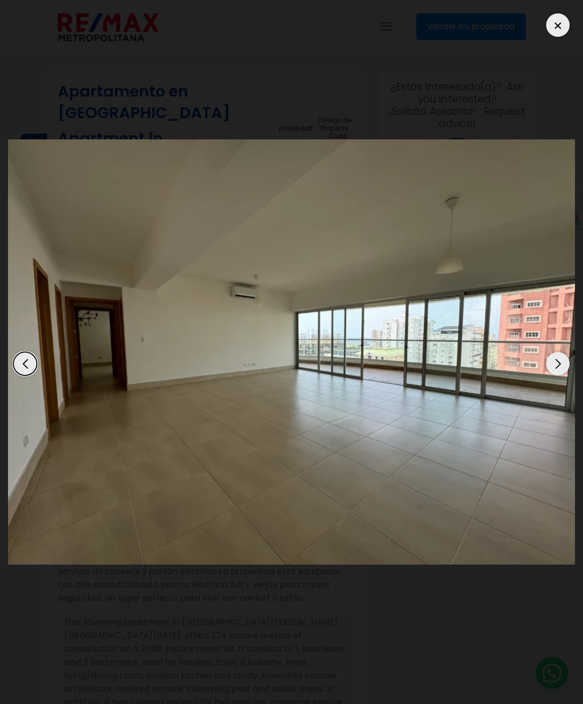
click at [556, 362] on div "Next slide" at bounding box center [558, 364] width 24 height 24
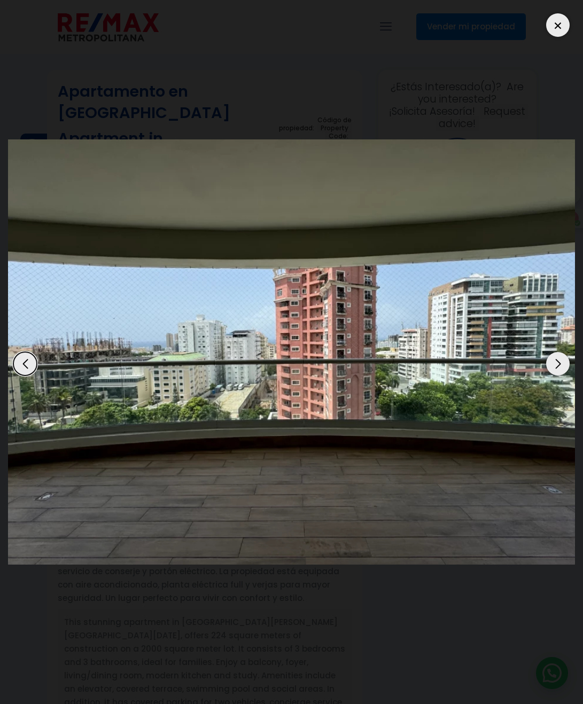
click at [556, 362] on div "Next slide" at bounding box center [558, 364] width 24 height 24
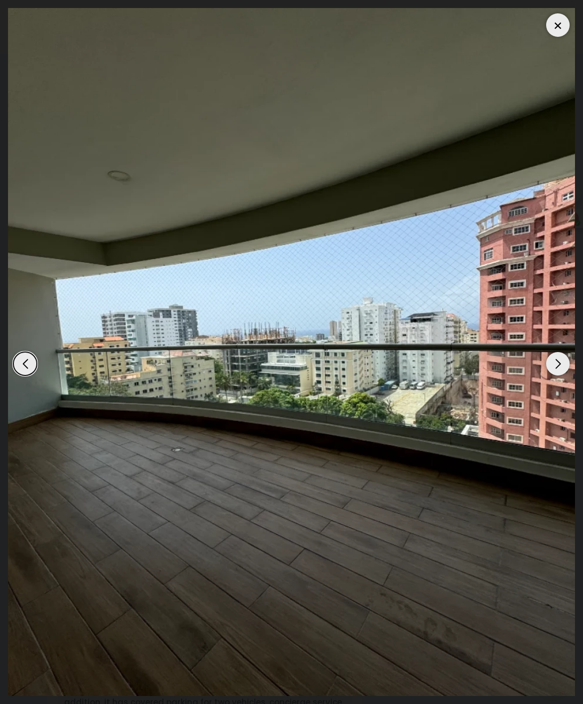
click at [556, 362] on div "Next slide" at bounding box center [558, 364] width 24 height 24
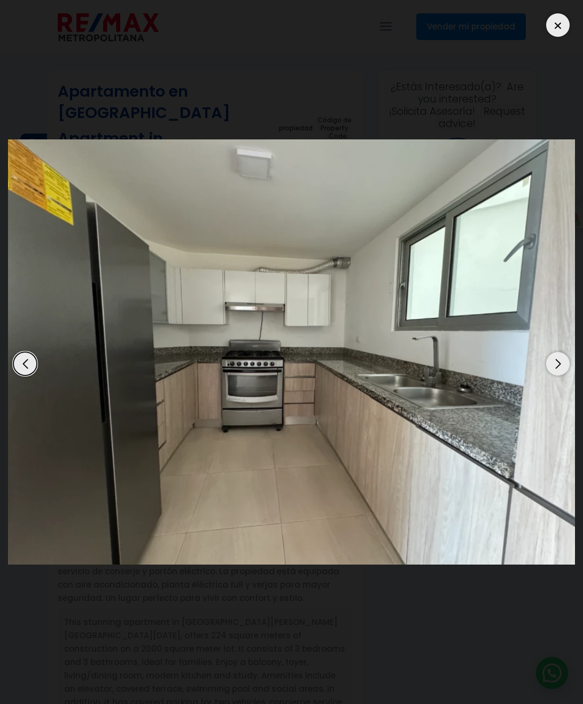
click at [556, 362] on div "Next slide" at bounding box center [558, 364] width 24 height 24
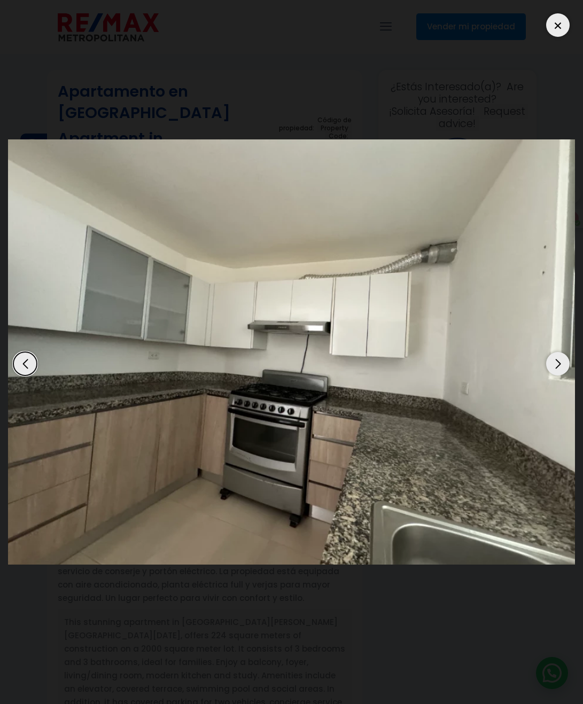
click at [556, 362] on div "Next slide" at bounding box center [558, 364] width 24 height 24
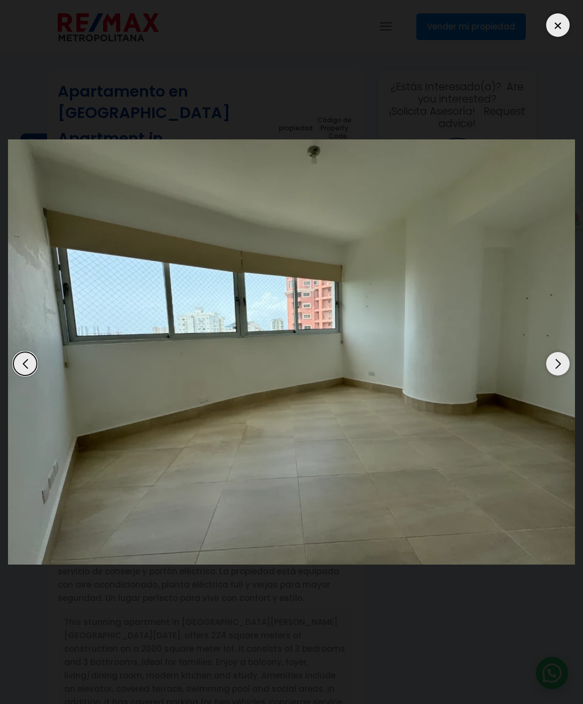
click at [556, 362] on div "Next slide" at bounding box center [558, 364] width 24 height 24
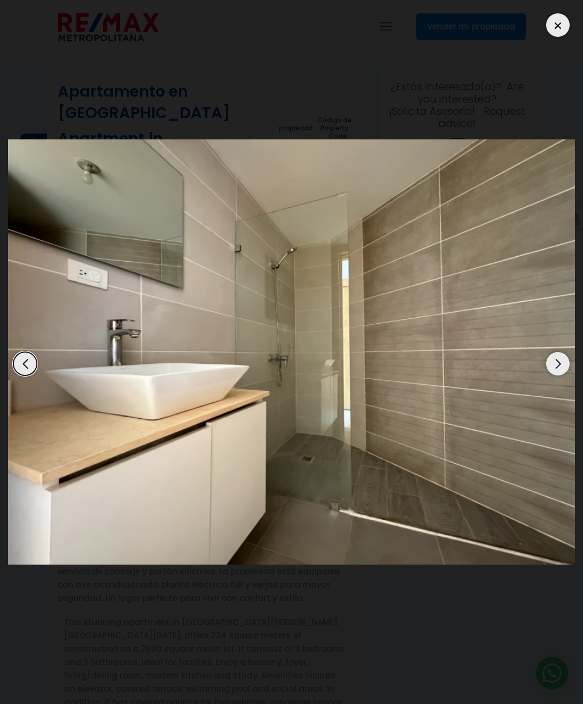
click at [556, 362] on div "Next slide" at bounding box center [558, 364] width 24 height 24
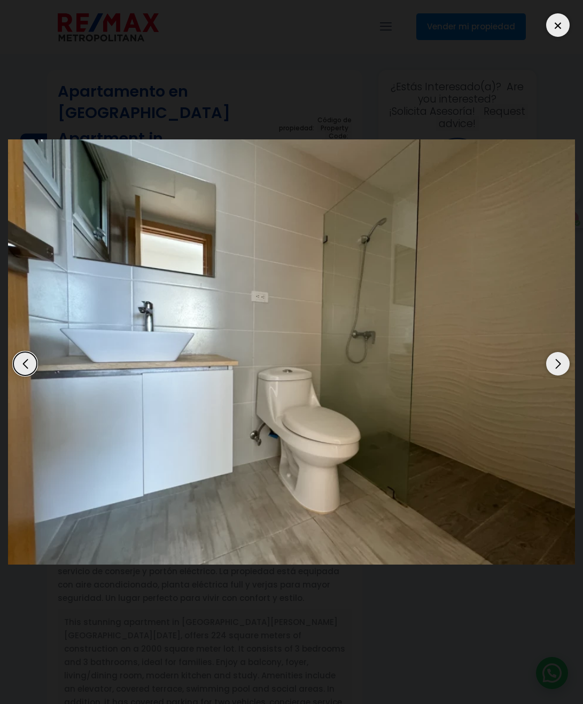
click at [556, 362] on div "Next slide" at bounding box center [558, 364] width 24 height 24
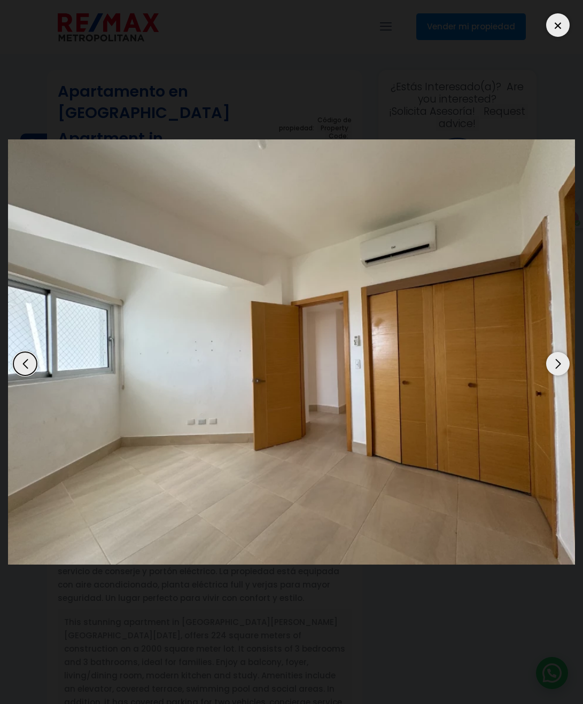
click at [556, 362] on div "Next slide" at bounding box center [558, 364] width 24 height 24
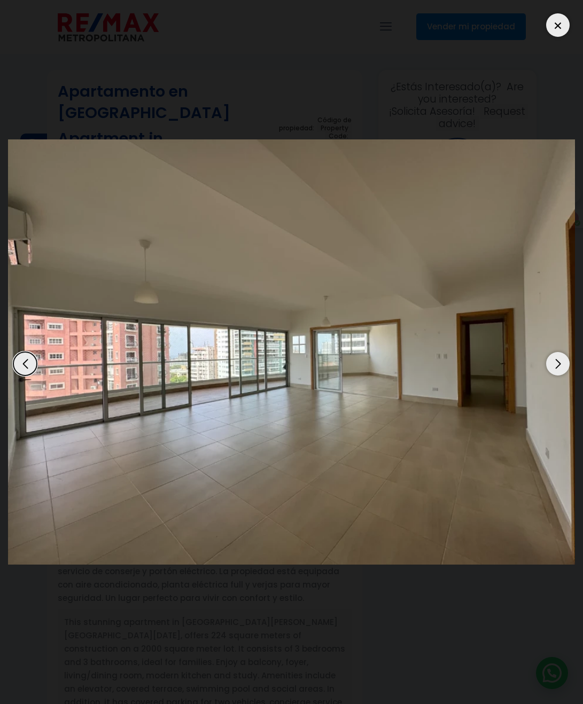
click at [556, 362] on div "Next slide" at bounding box center [558, 364] width 24 height 24
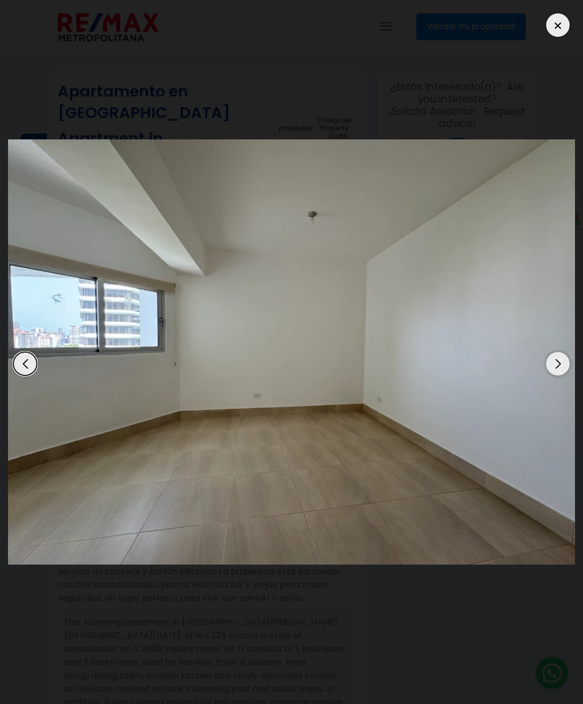
click at [556, 362] on div "Next slide" at bounding box center [558, 364] width 24 height 24
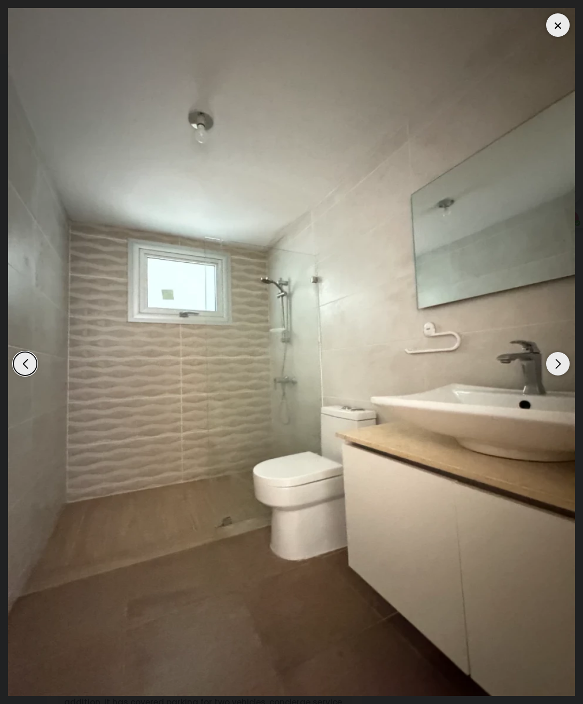
click at [556, 362] on div "Next slide" at bounding box center [558, 364] width 24 height 24
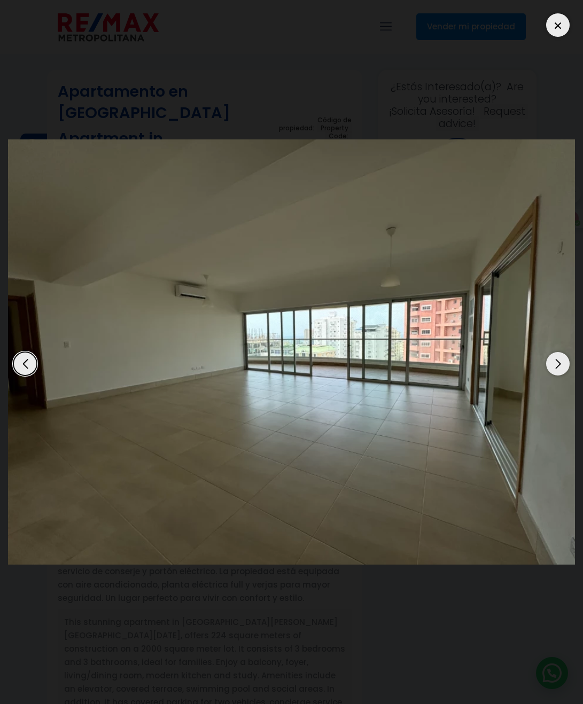
click at [552, 27] on div at bounding box center [558, 25] width 24 height 24
